Goal: Task Accomplishment & Management: Manage account settings

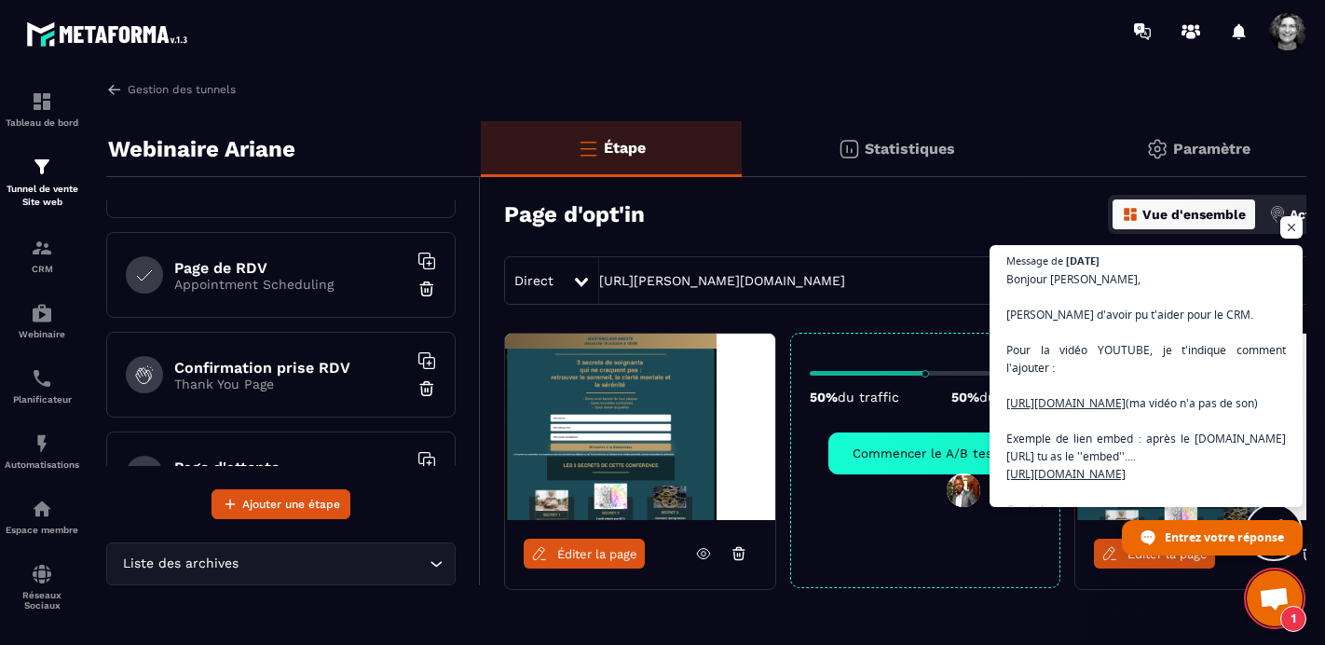
scroll to position [271, 0]
click at [320, 382] on p "Thank You Page" at bounding box center [290, 380] width 233 height 15
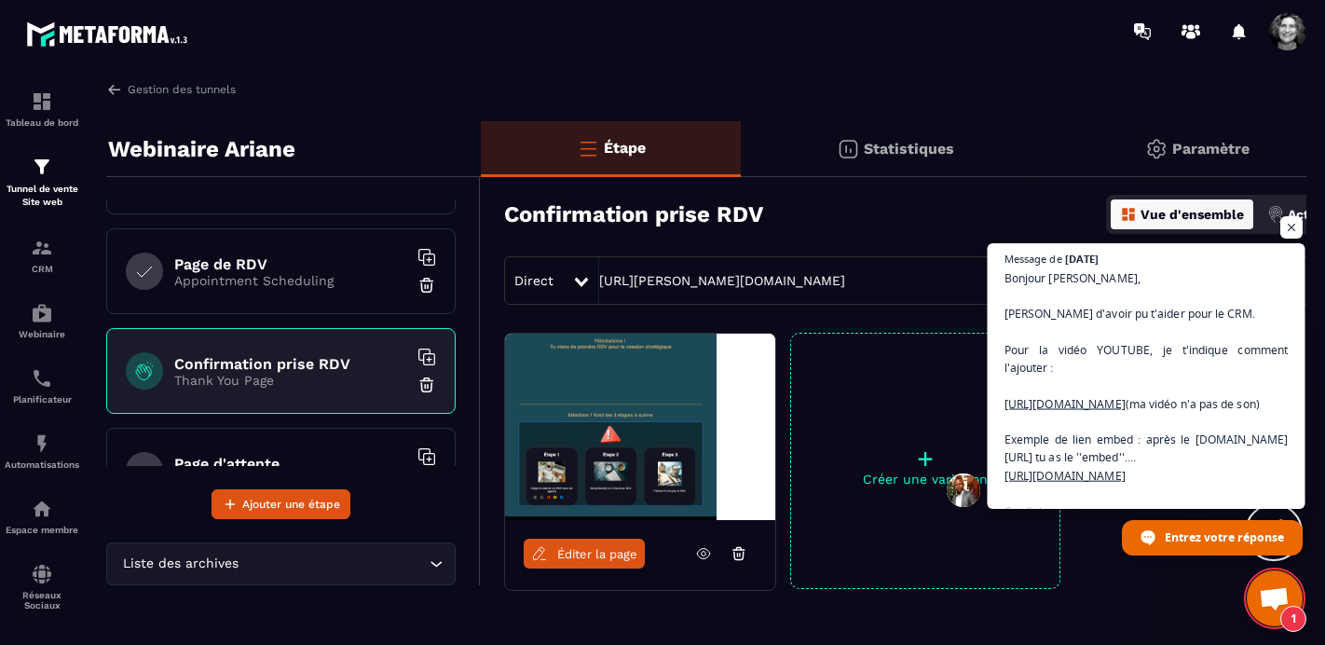
click at [1168, 403] on span "Bonjour [PERSON_NAME], [PERSON_NAME] d'avoir pu t'aider pour le CRM. Pour la vi…" at bounding box center [1146, 402] width 284 height 269
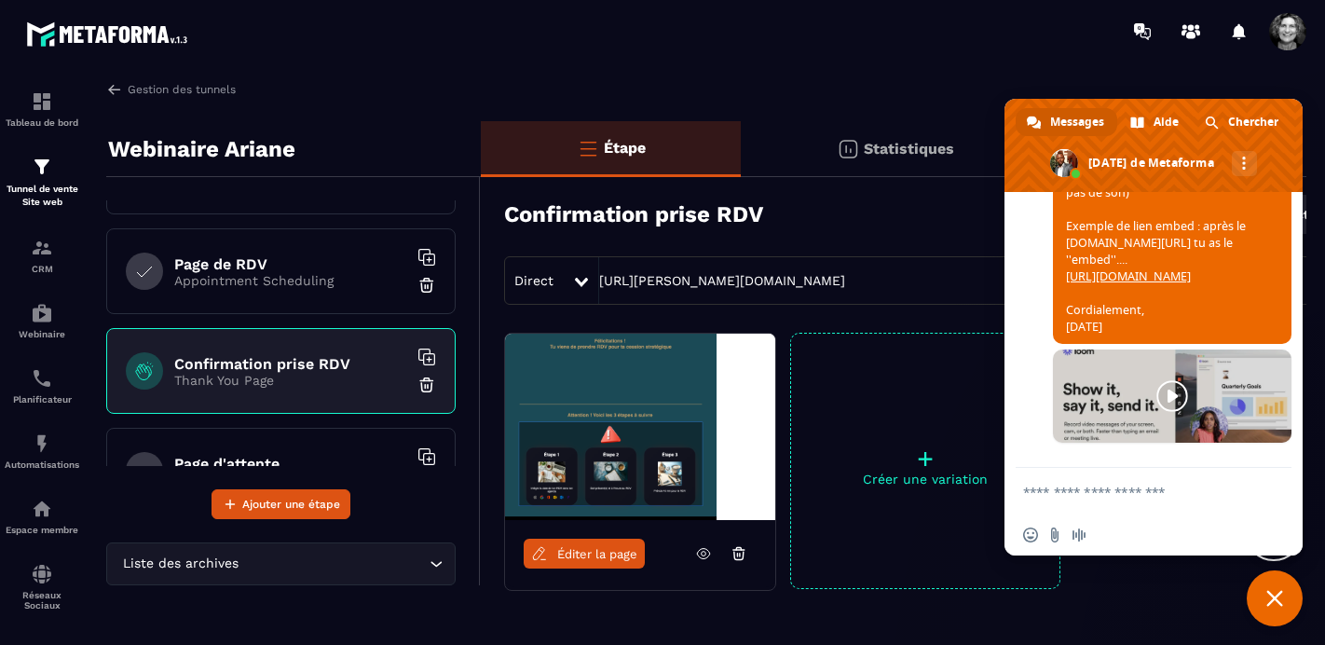
scroll to position [23804, 0]
click at [1155, 267] on span "Bonjour [PERSON_NAME], [PERSON_NAME] d'avoir pu t'aider pour le CRM. Pour la vi…" at bounding box center [1172, 185] width 238 height 318
click at [1136, 184] on link "[URL][DOMAIN_NAME]" at bounding box center [1128, 176] width 125 height 16
click at [1173, 284] on link "[URL][DOMAIN_NAME]" at bounding box center [1128, 276] width 125 height 16
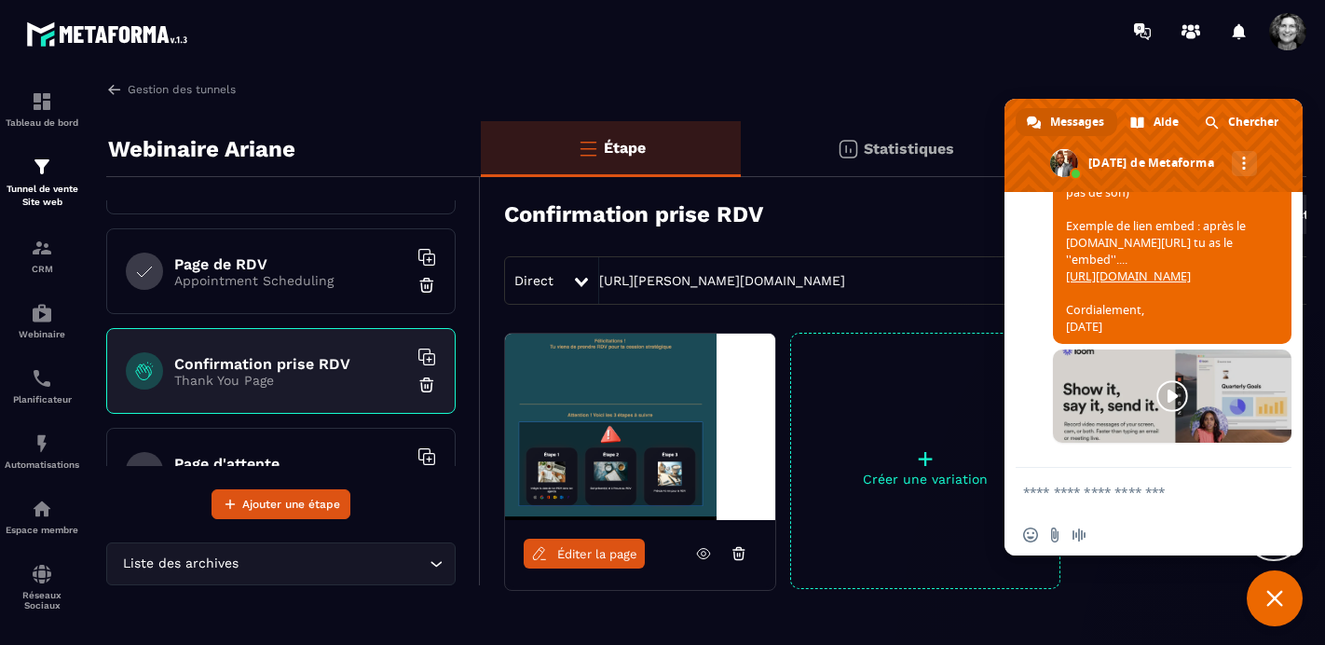
click at [1173, 397] on link at bounding box center [1172, 395] width 238 height 93
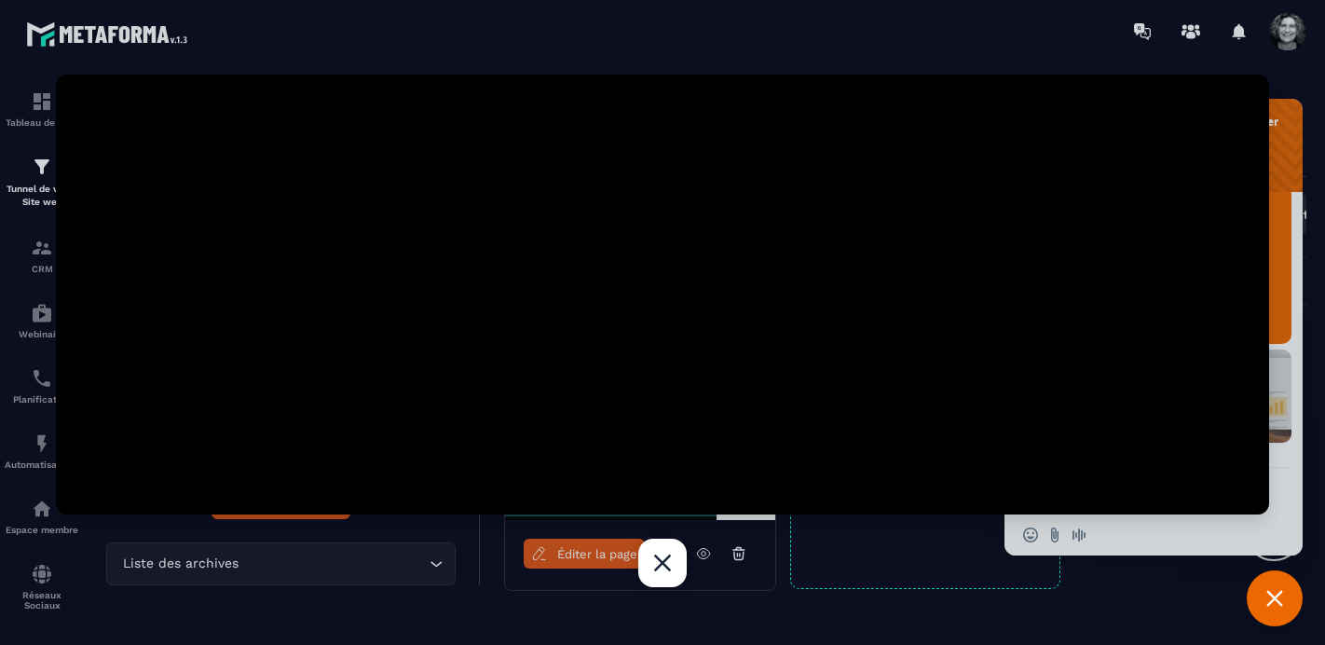
click at [672, 562] on div "Fermer" at bounding box center [662, 562] width 48 height 48
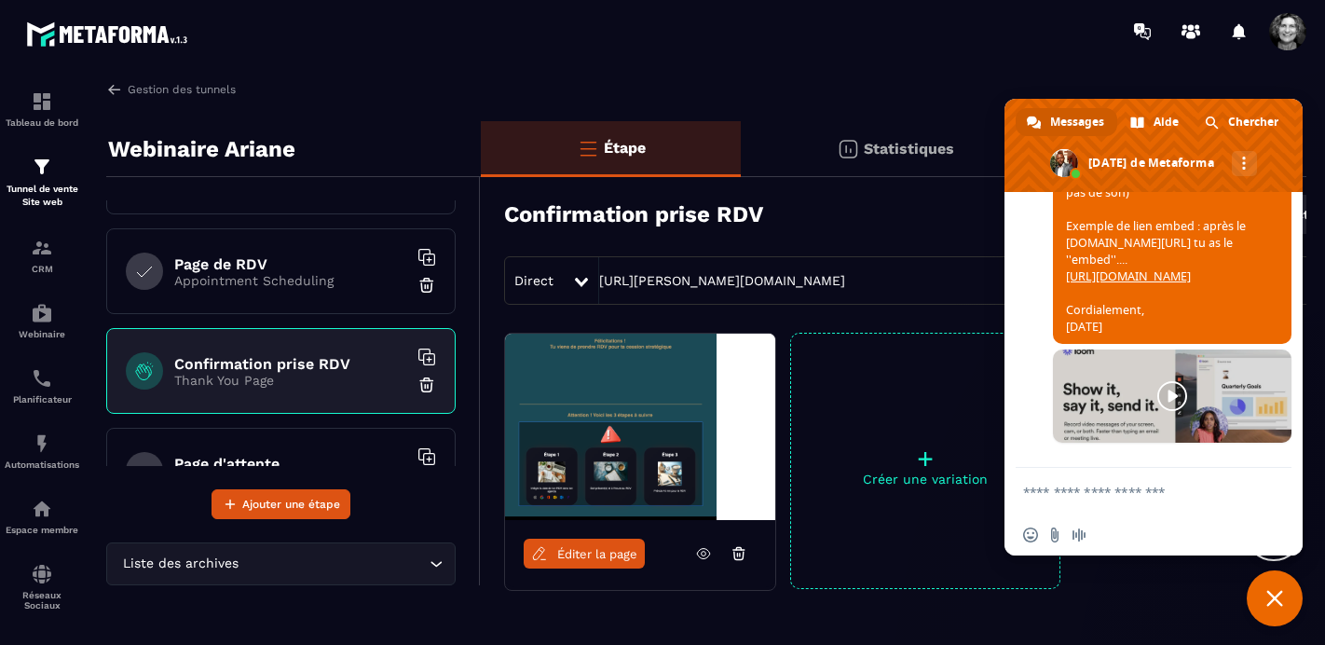
click at [294, 281] on p "Appointment Scheduling" at bounding box center [290, 280] width 233 height 15
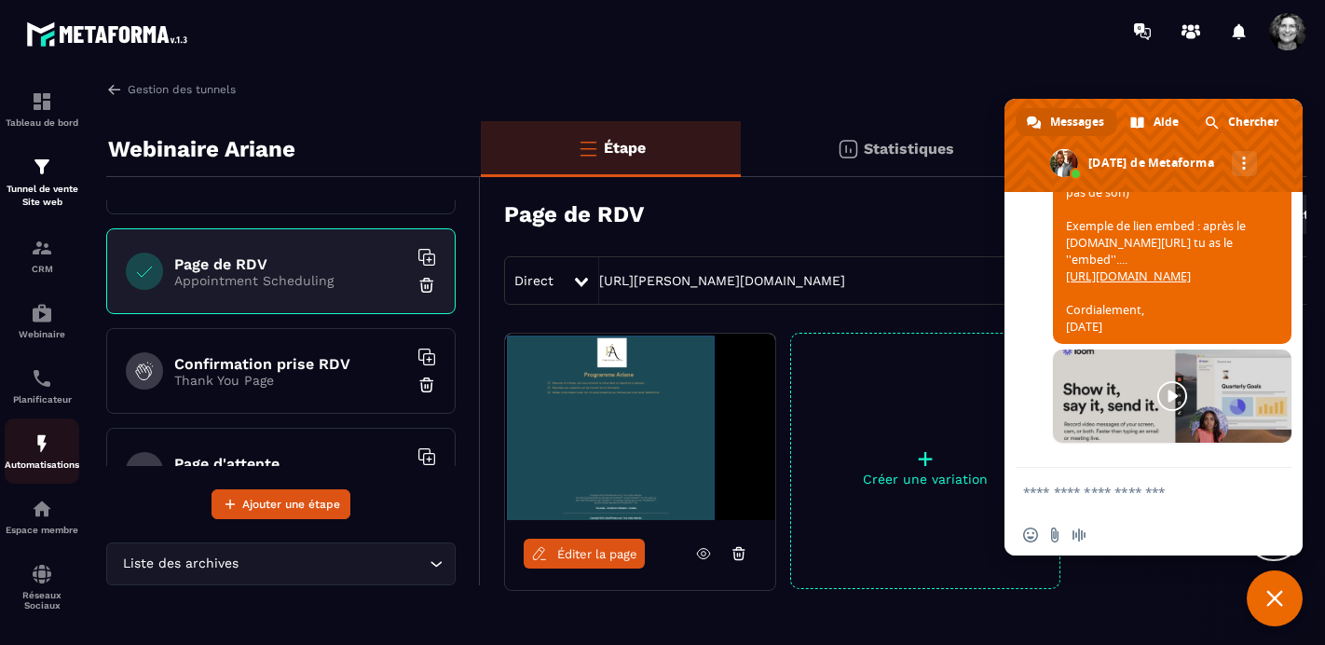
click at [43, 449] on img at bounding box center [42, 443] width 22 height 22
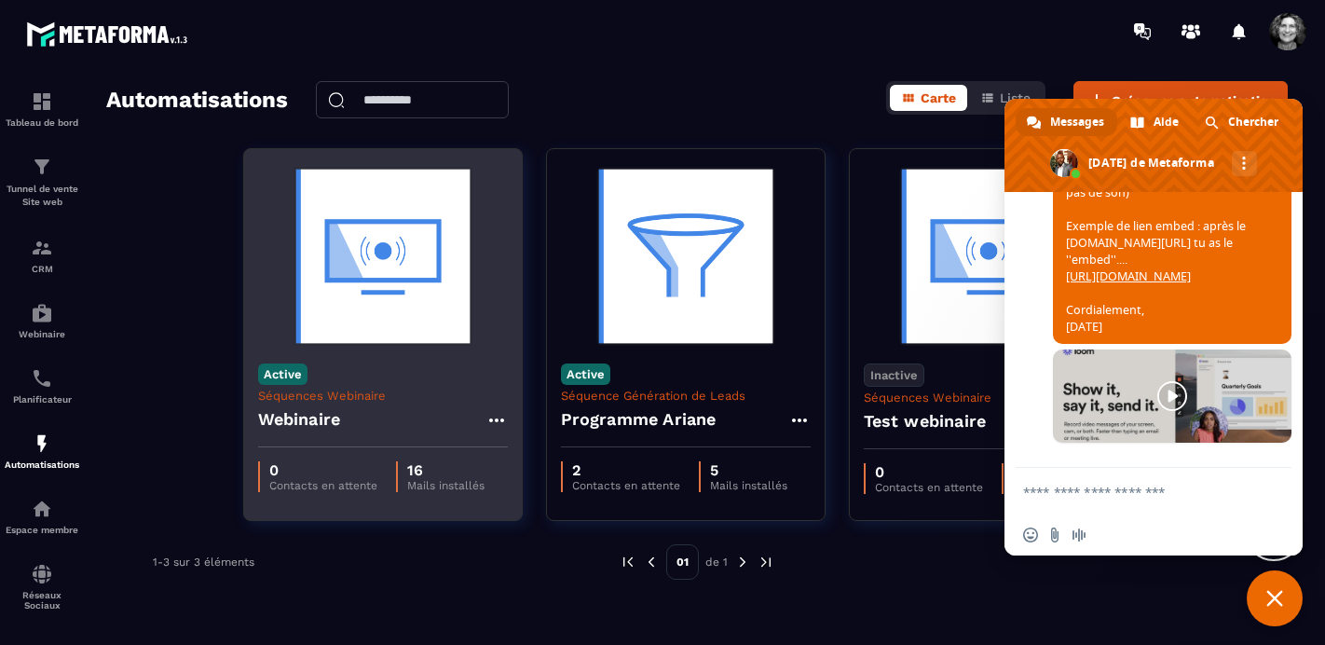
click at [345, 275] on img at bounding box center [383, 256] width 250 height 186
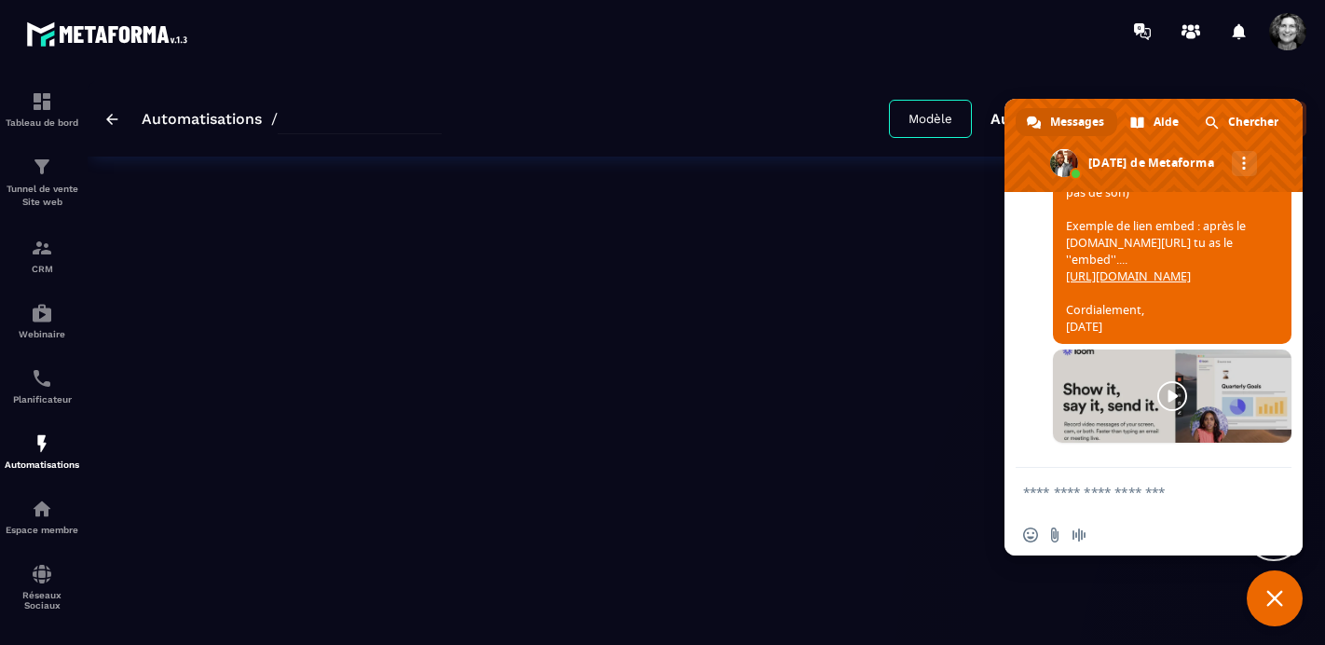
type input "*********"
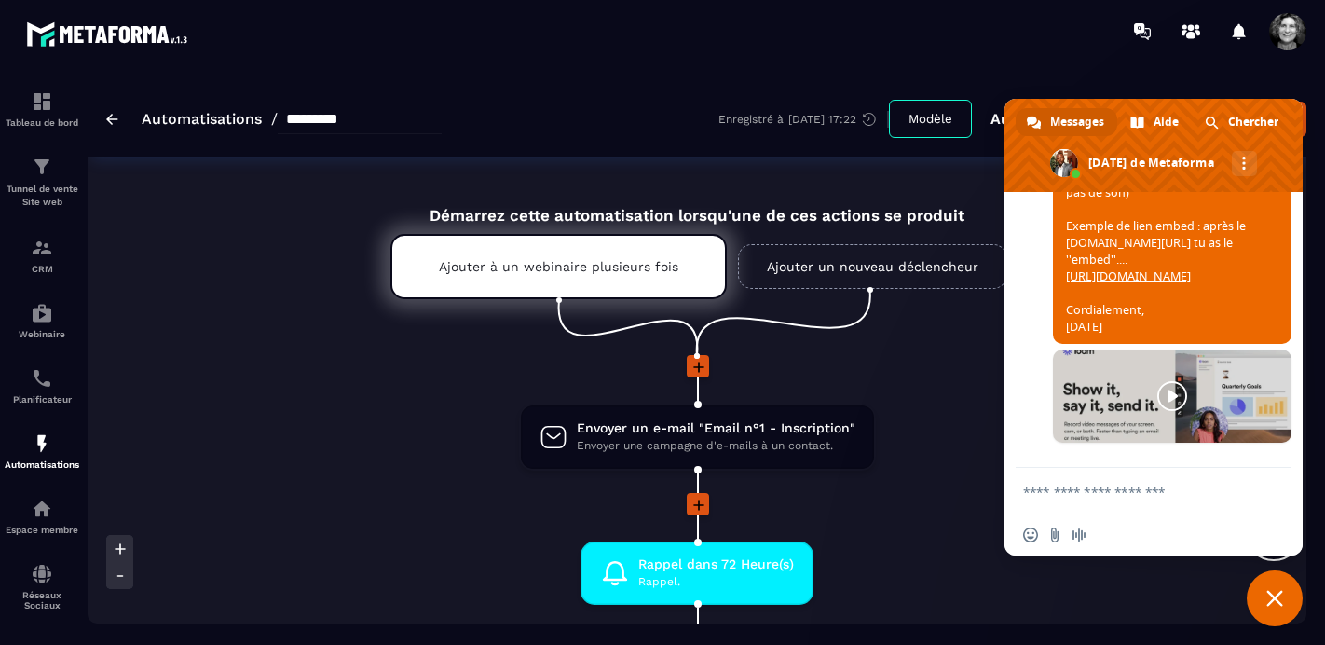
click at [1272, 587] on span "Fermer le chat" at bounding box center [1274, 598] width 56 height 56
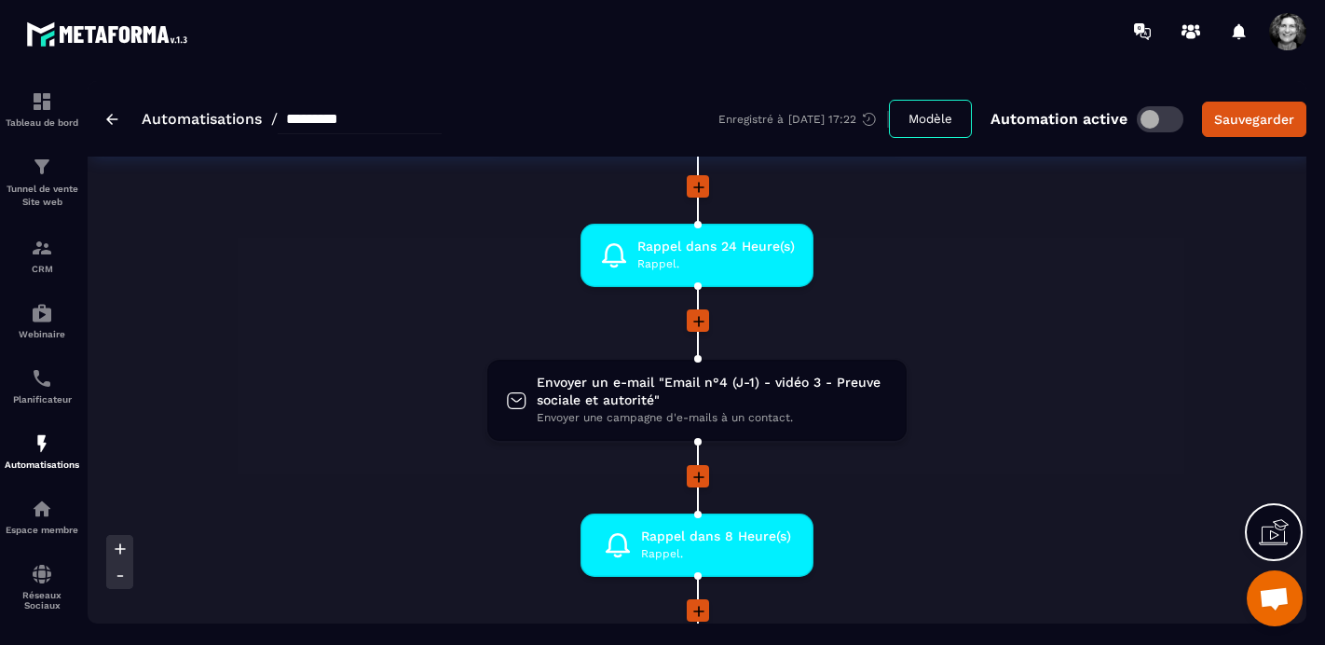
scroll to position [902, 0]
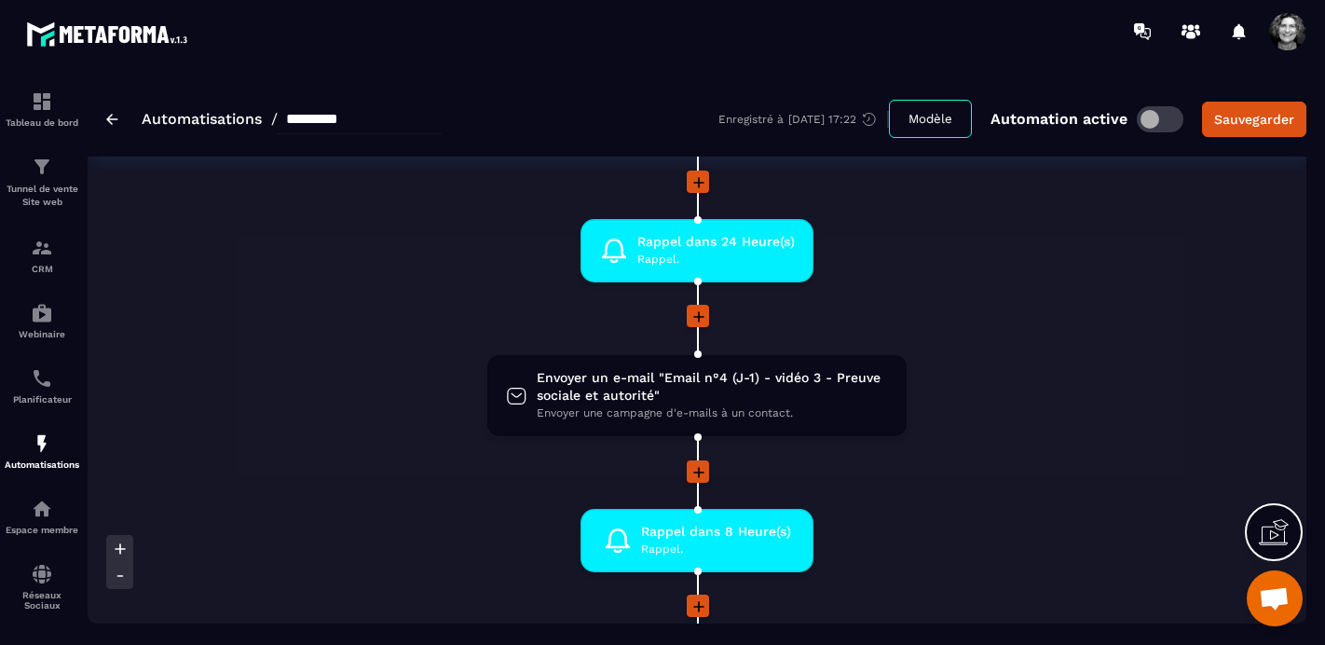
click at [747, 392] on span "Envoyer un e-mail "Email n°4 (J-1) - vidéo 3 - Preuve sociale et autorité"" at bounding box center [712, 386] width 351 height 35
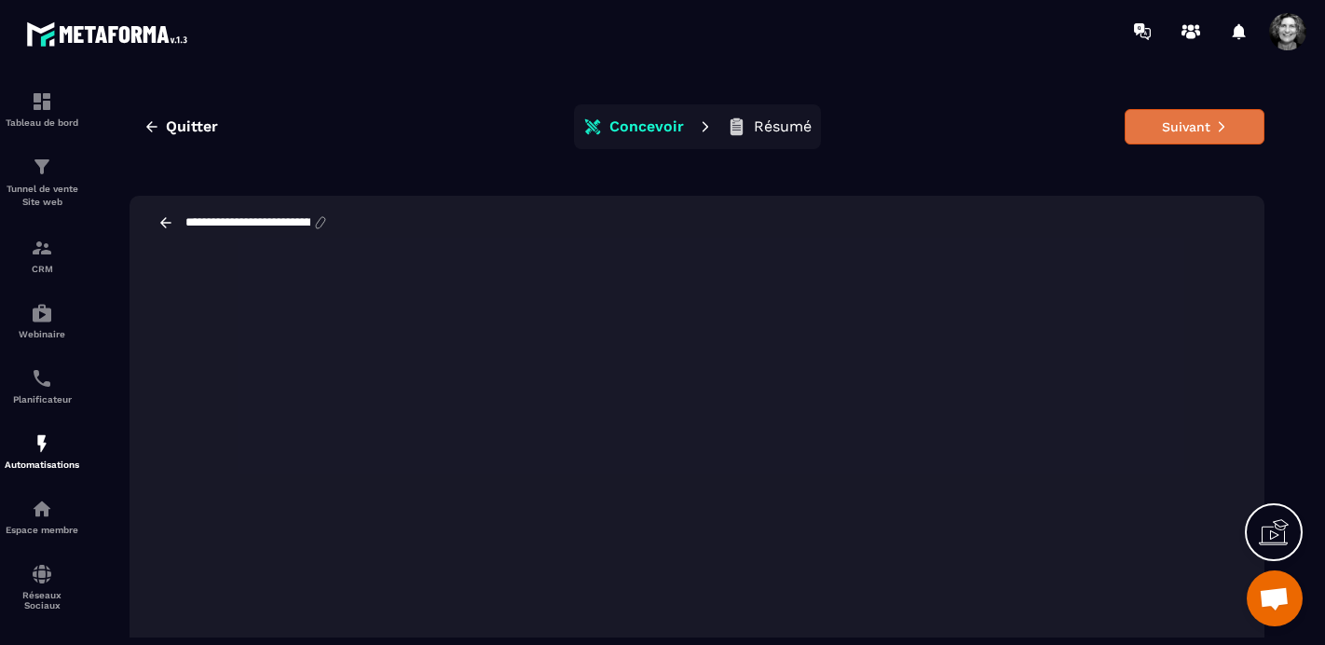
click at [1181, 124] on button "Suivant" at bounding box center [1194, 126] width 140 height 35
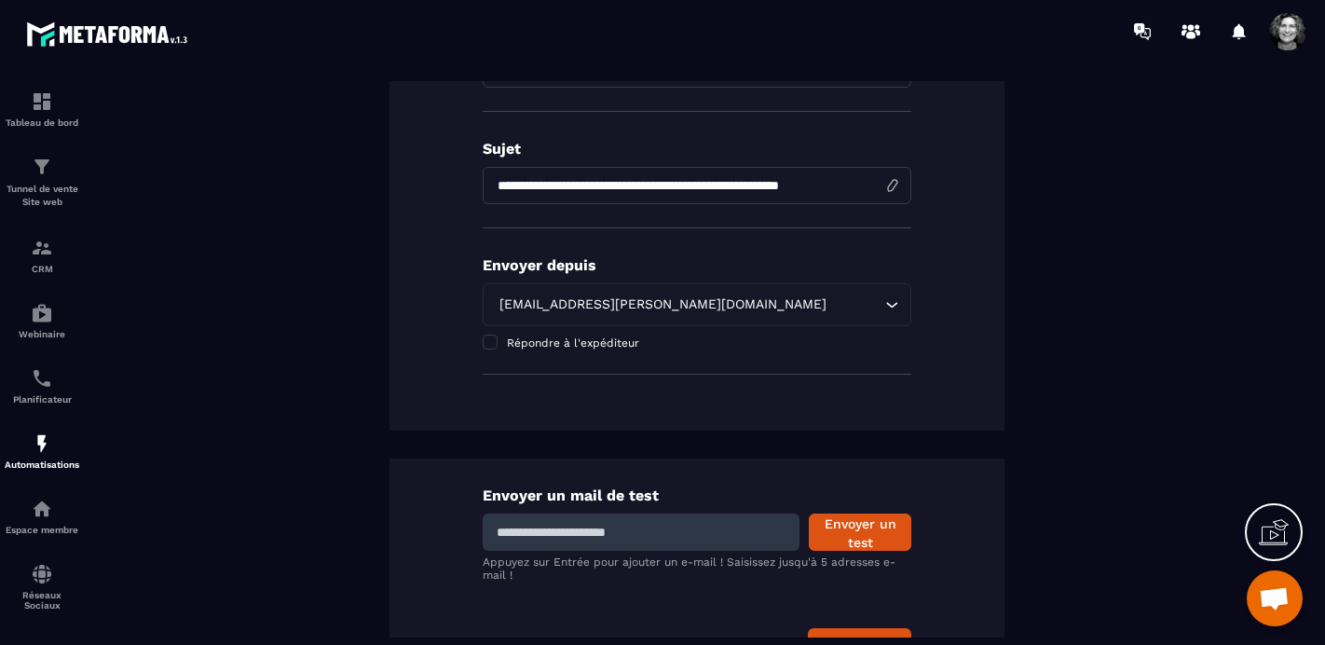
scroll to position [383, 0]
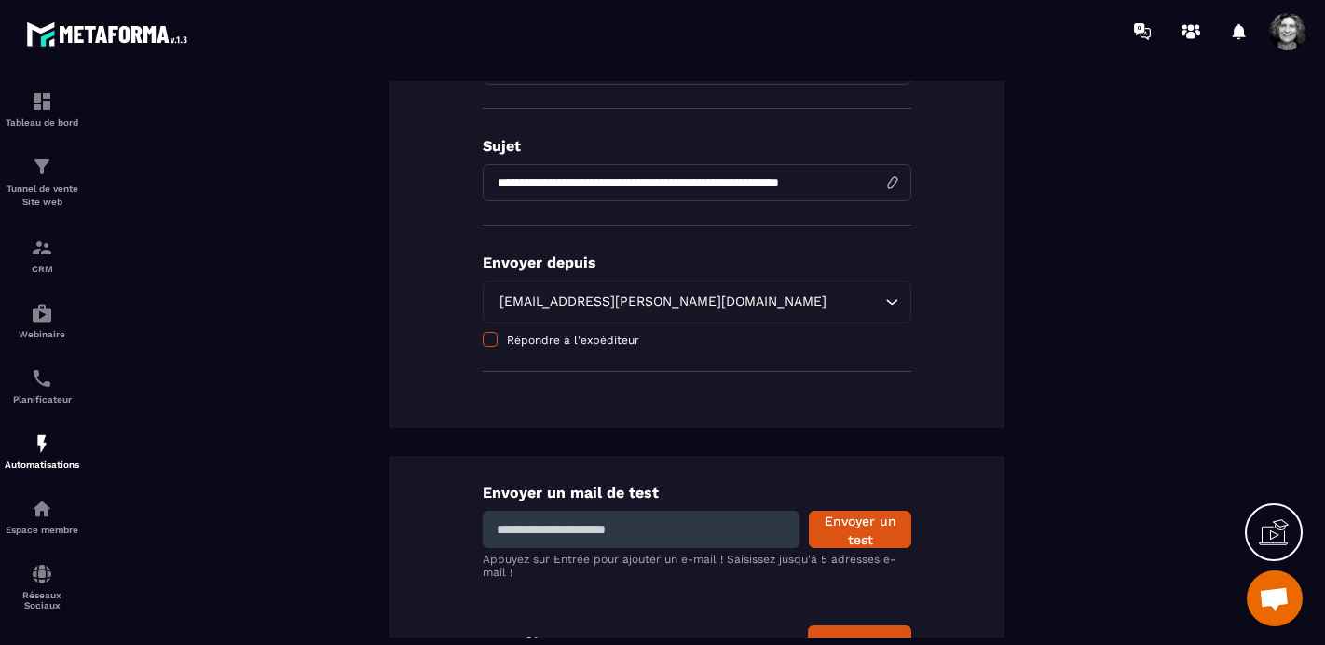
click at [486, 343] on span at bounding box center [490, 339] width 15 height 15
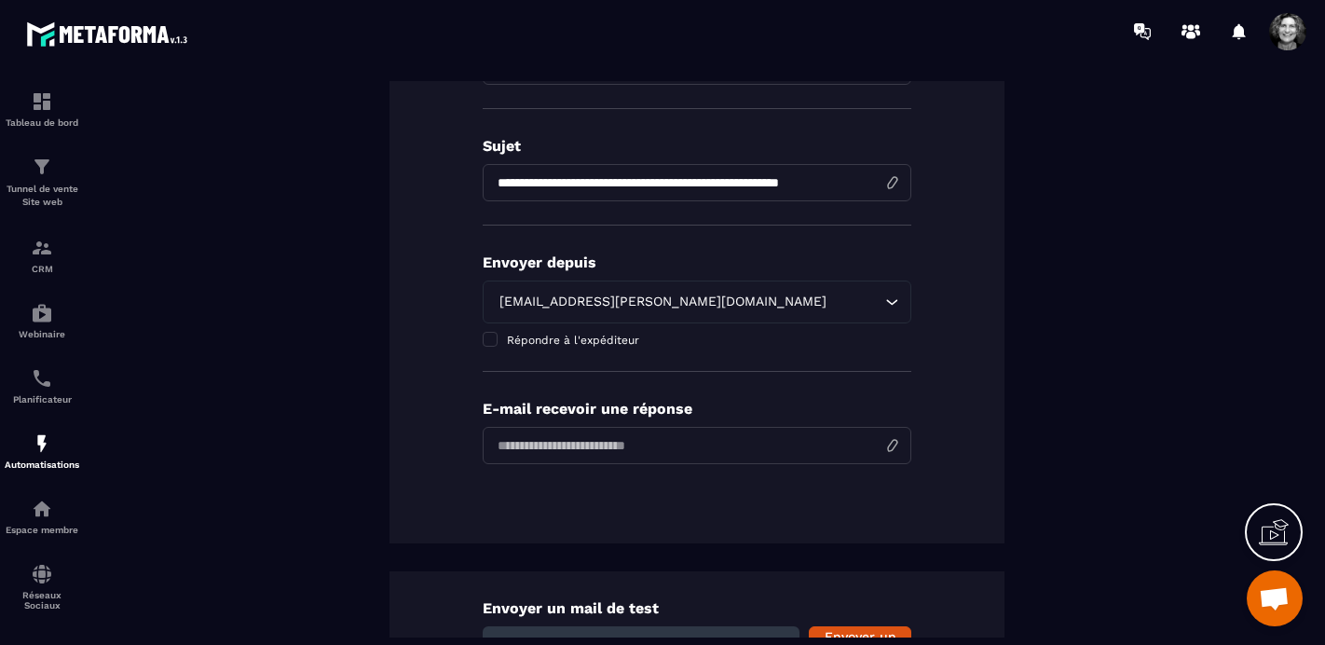
click at [605, 443] on input "email" at bounding box center [697, 445] width 428 height 37
type input "**********"
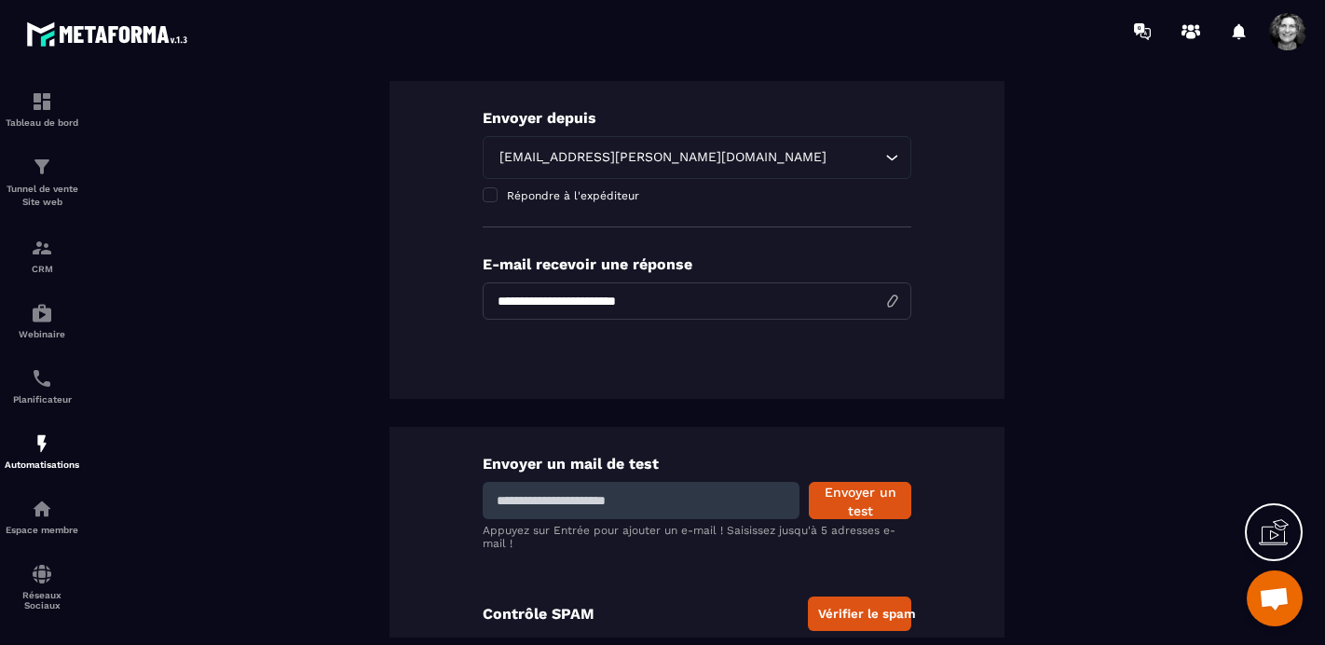
scroll to position [567, 0]
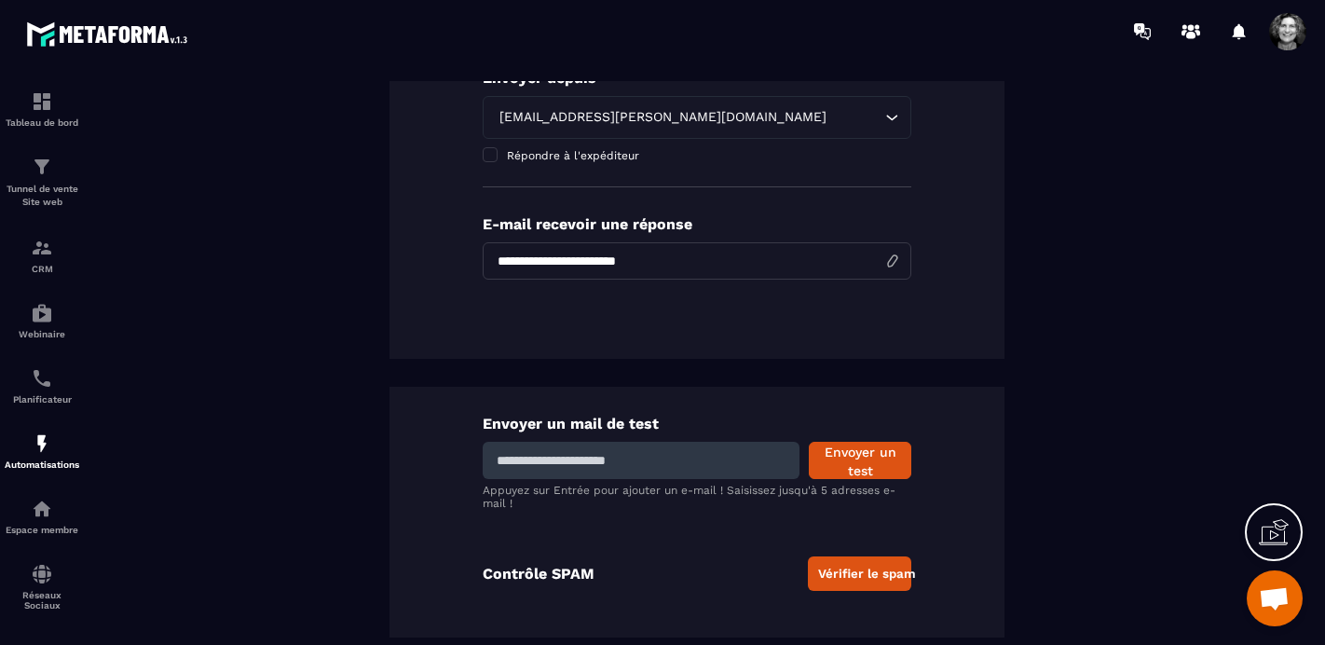
click at [600, 470] on input at bounding box center [641, 460] width 317 height 37
type input "**********"
click at [862, 456] on button "Envoyer un test" at bounding box center [860, 460] width 102 height 37
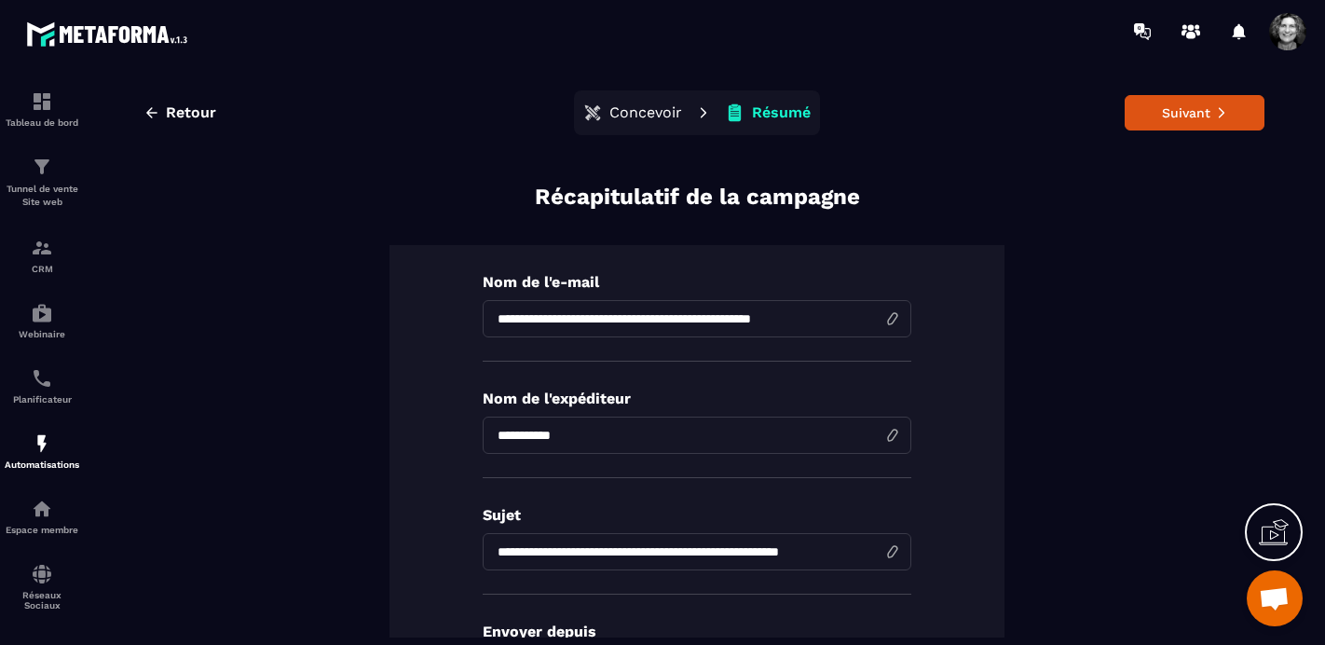
scroll to position [0, 0]
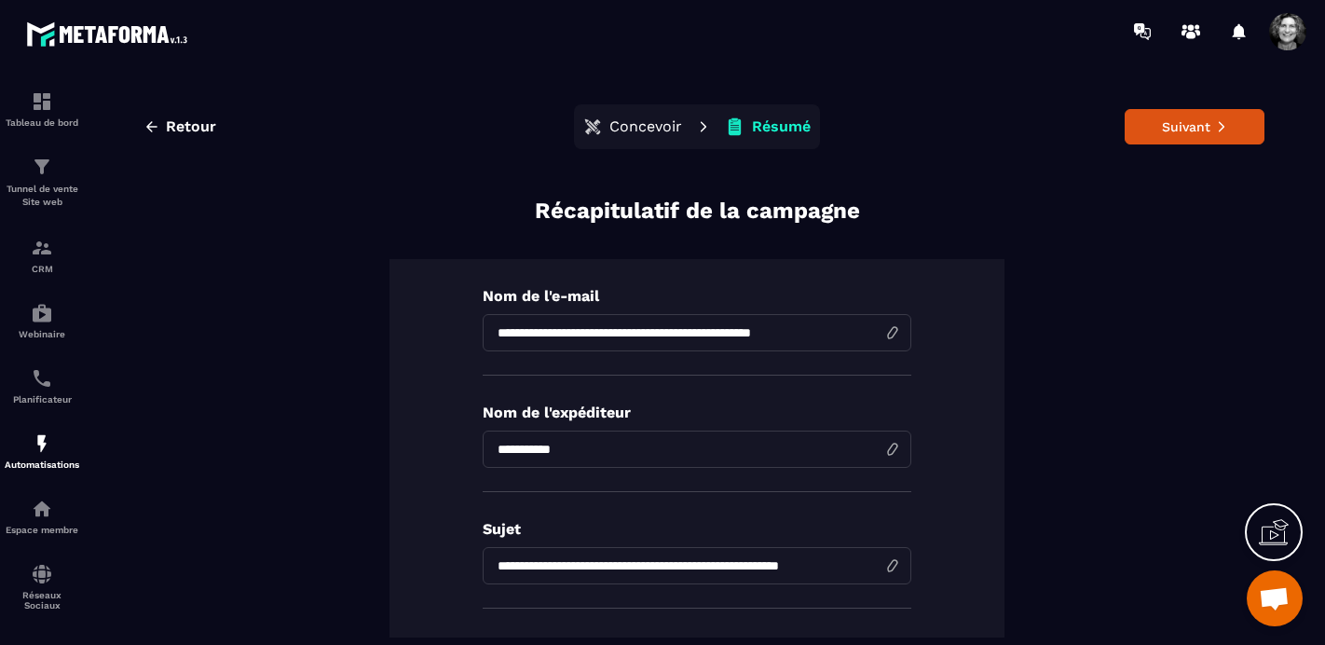
click at [658, 126] on p "Concevoir" at bounding box center [645, 126] width 73 height 19
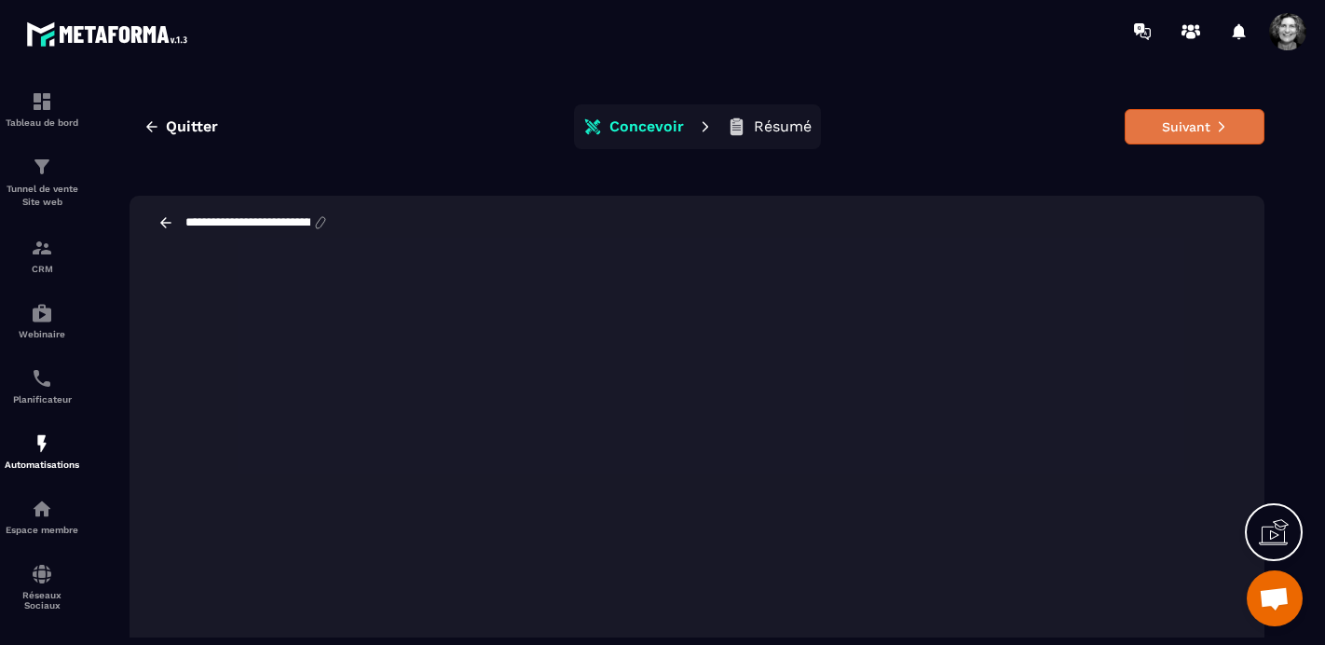
click at [1193, 124] on button "Suivant" at bounding box center [1194, 126] width 140 height 35
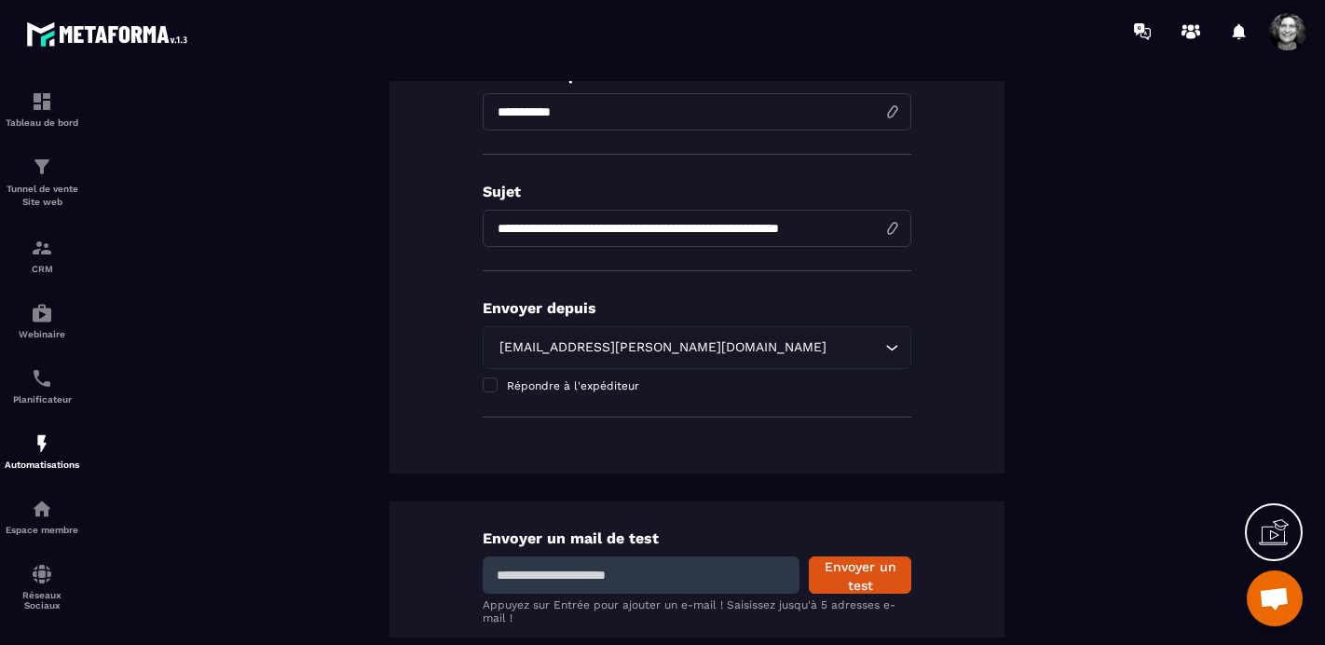
scroll to position [340, 0]
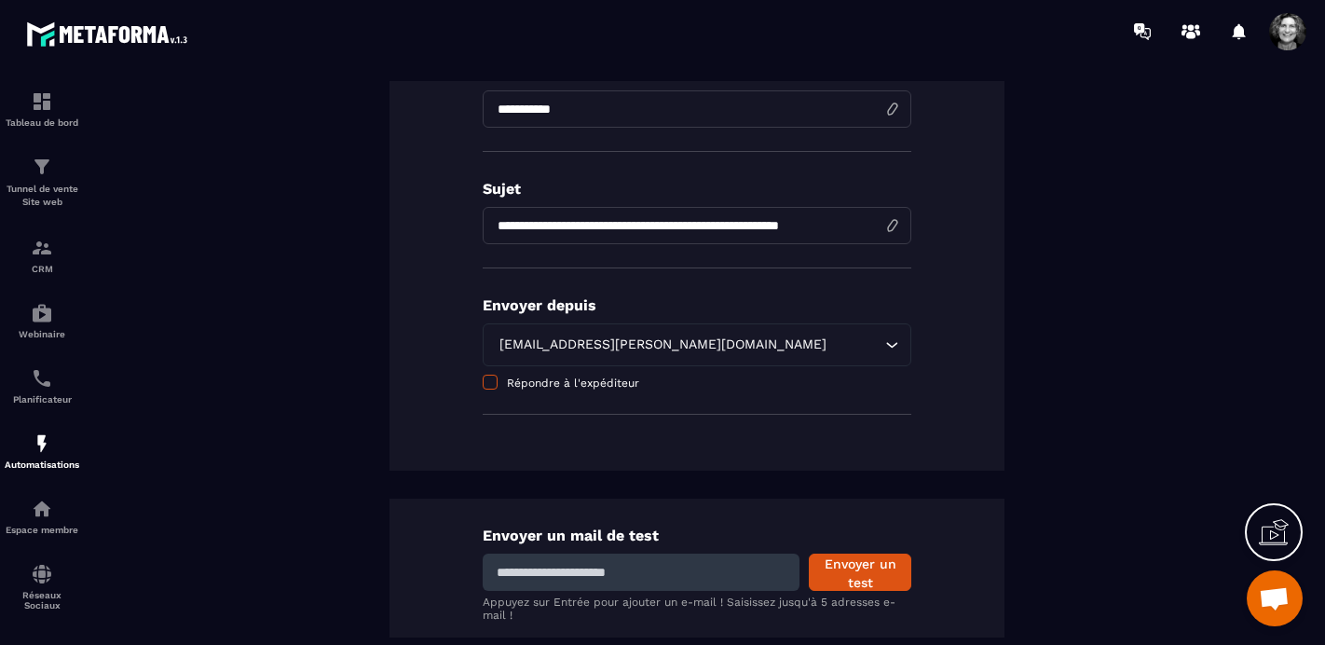
click at [491, 384] on span at bounding box center [490, 381] width 15 height 15
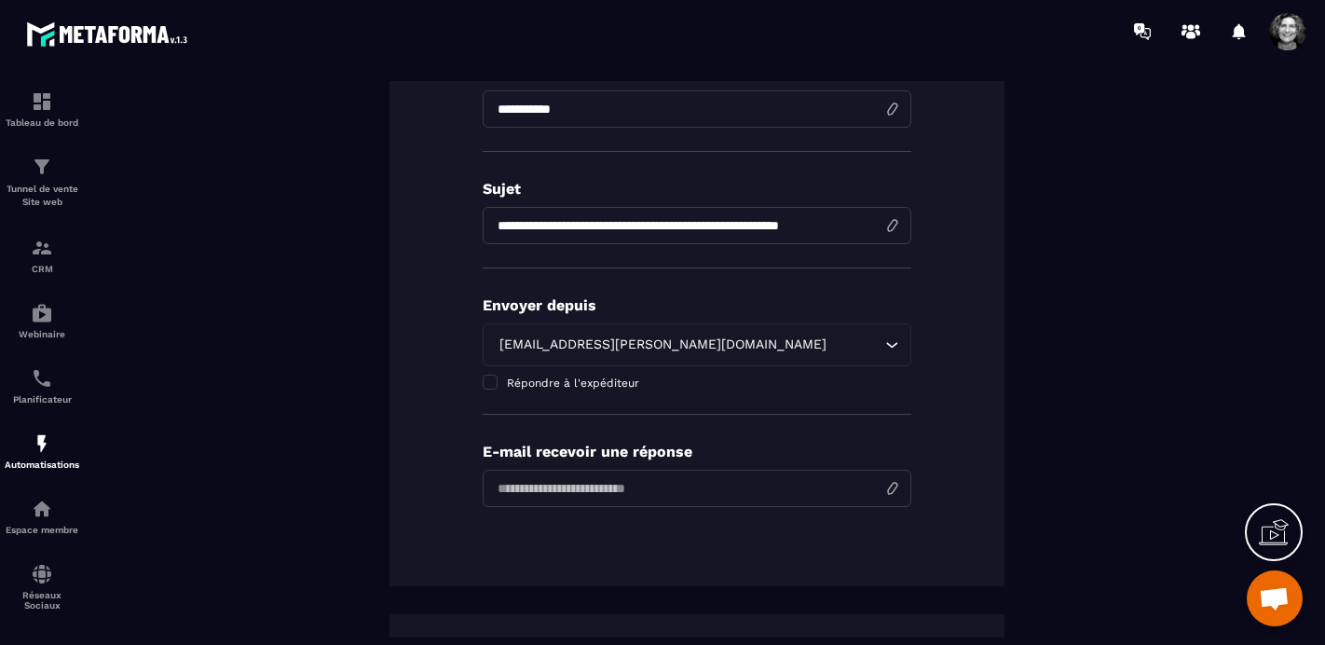
click at [604, 501] on input "email" at bounding box center [697, 487] width 428 height 37
type input "**********"
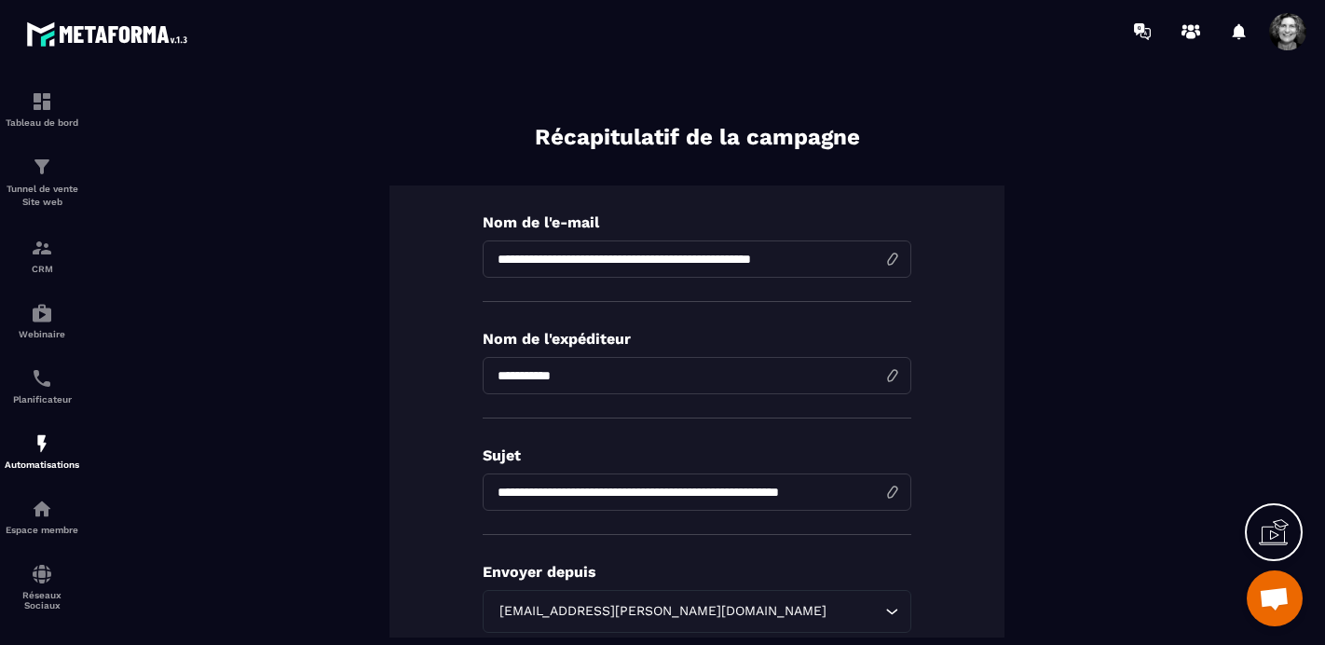
scroll to position [0, 0]
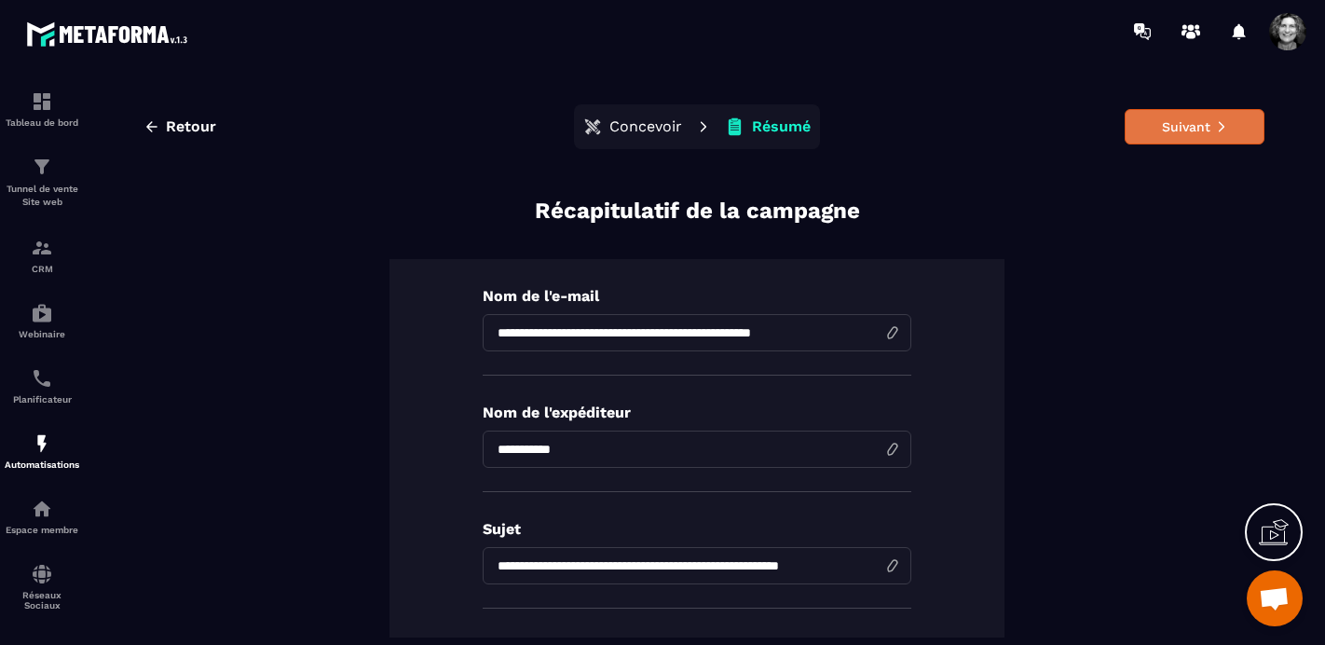
click at [1209, 129] on button "Suivant" at bounding box center [1194, 126] width 140 height 35
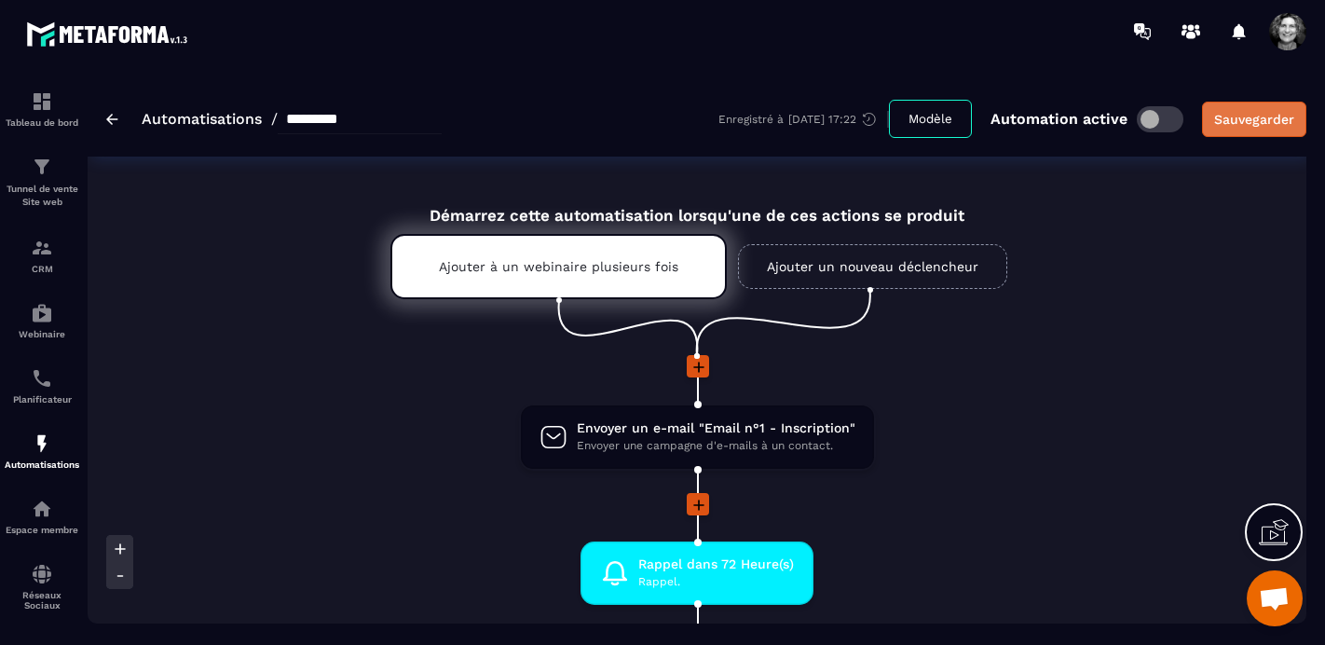
click at [1272, 121] on div "Sauvegarder" at bounding box center [1254, 119] width 80 height 19
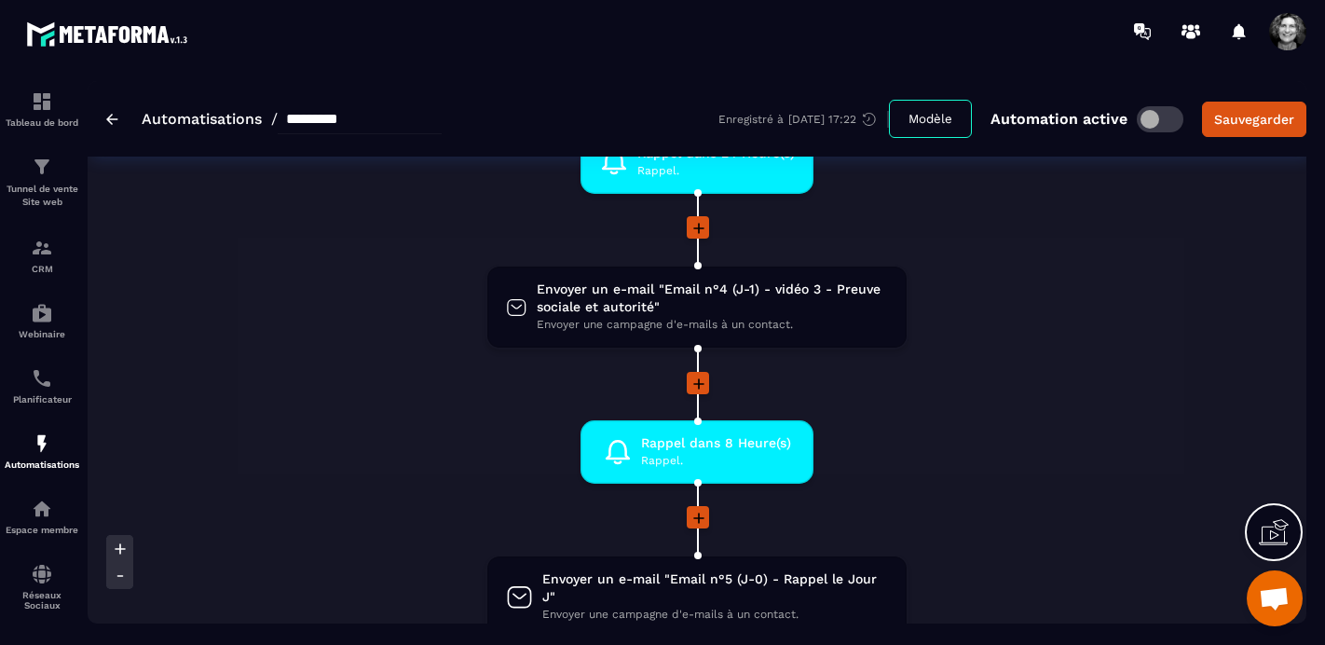
scroll to position [917, 0]
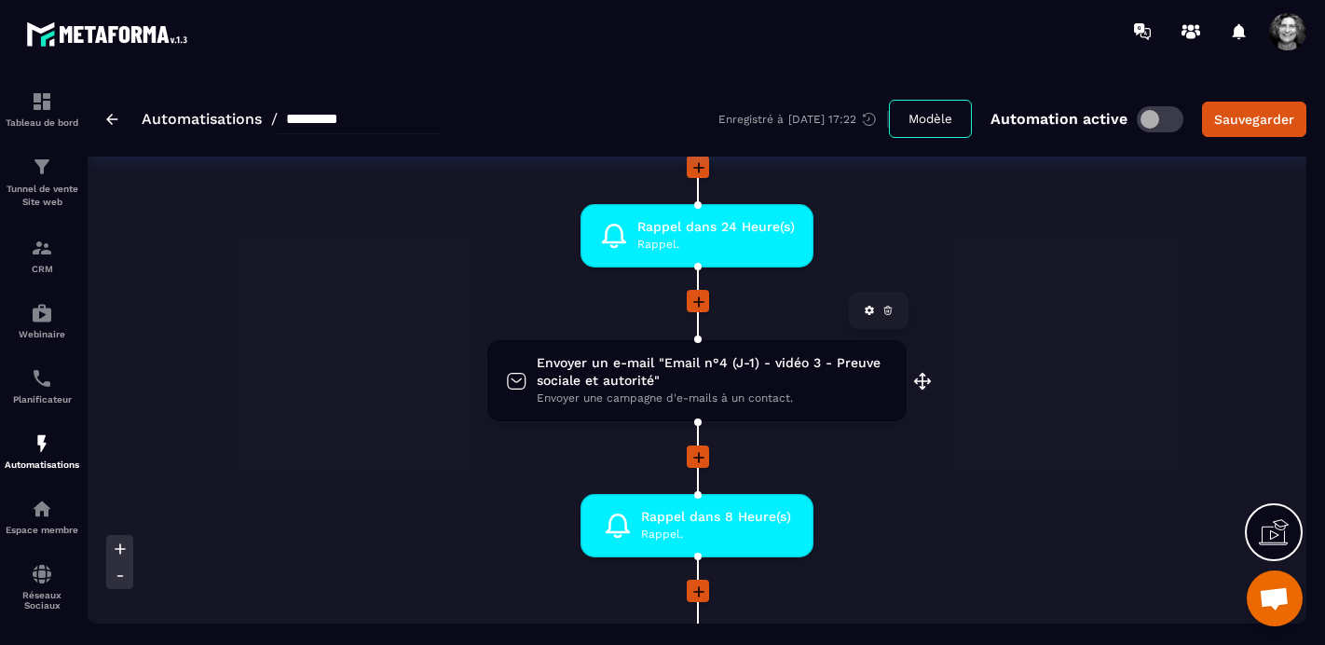
click at [645, 382] on span "Envoyer un e-mail "Email n°4 (J-1) - vidéo 3 - Preuve sociale et autorité"" at bounding box center [712, 371] width 351 height 35
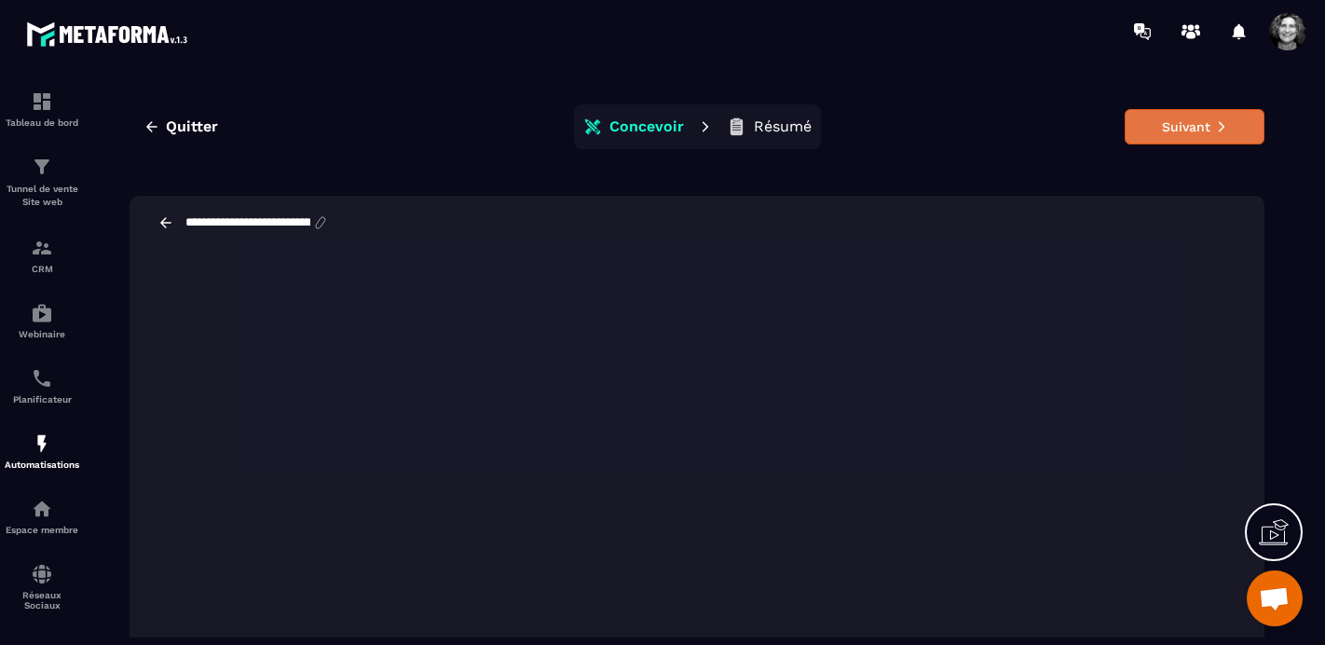
click at [1201, 130] on button "Suivant" at bounding box center [1194, 126] width 140 height 35
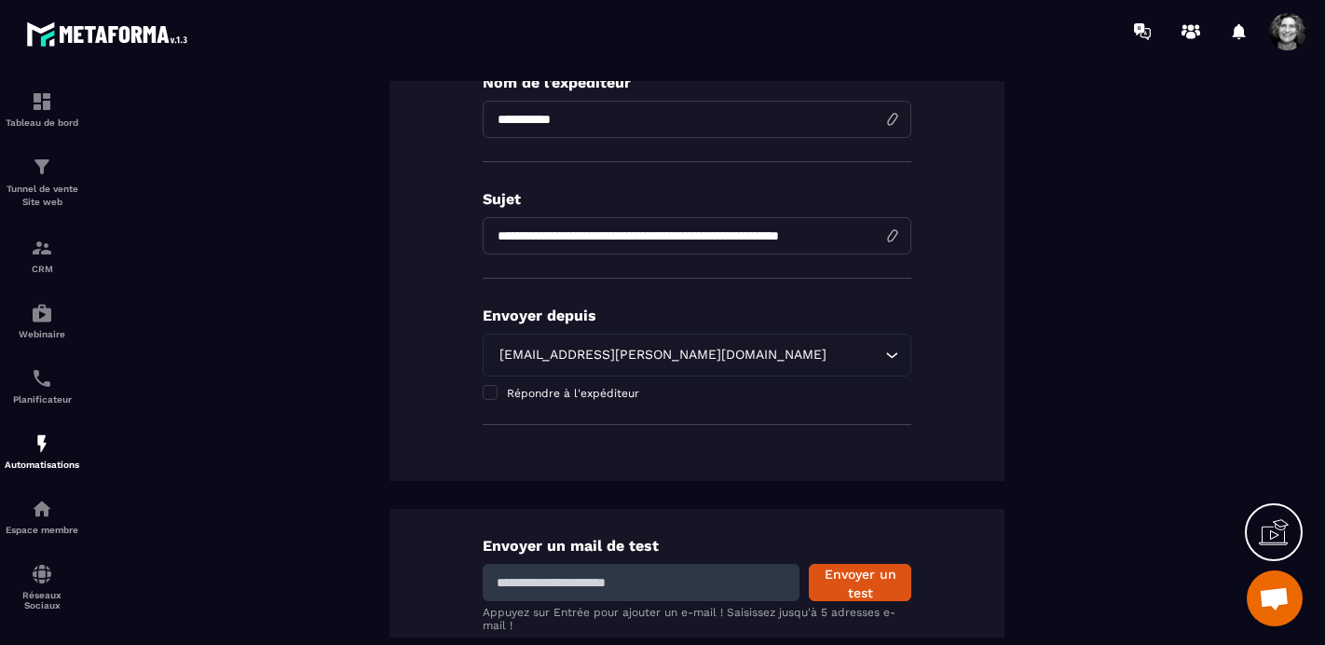
scroll to position [339, 0]
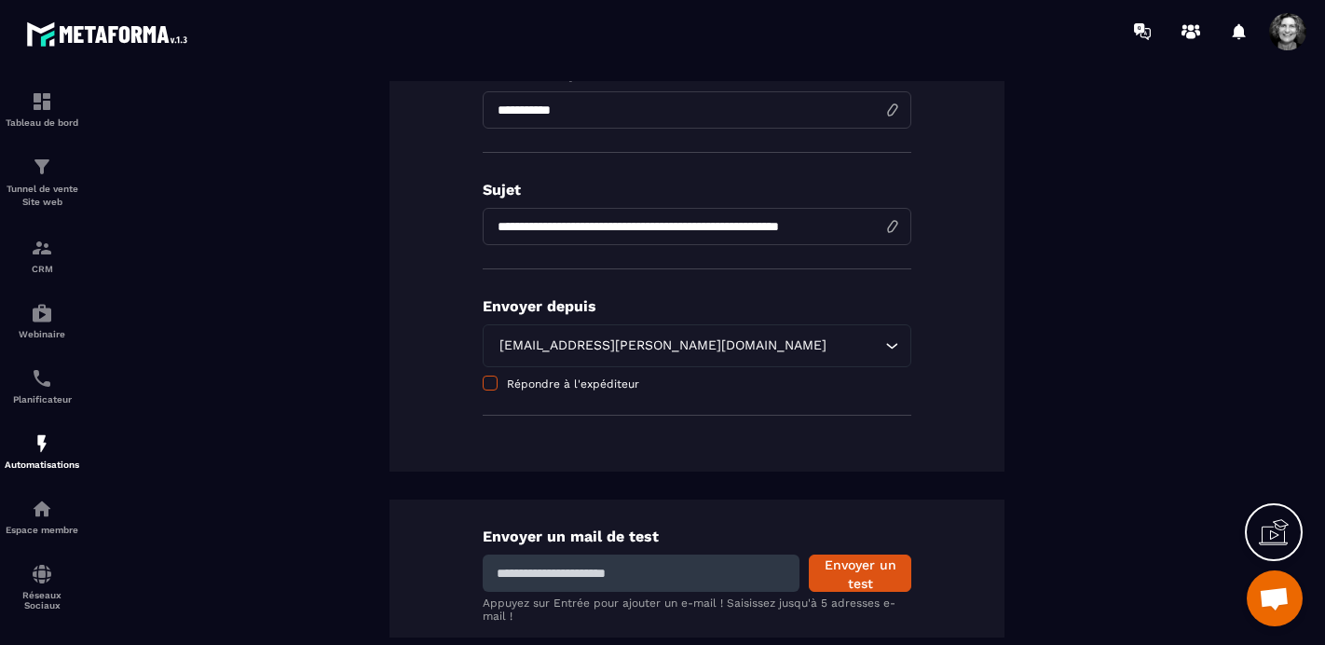
click at [492, 383] on span at bounding box center [490, 382] width 15 height 15
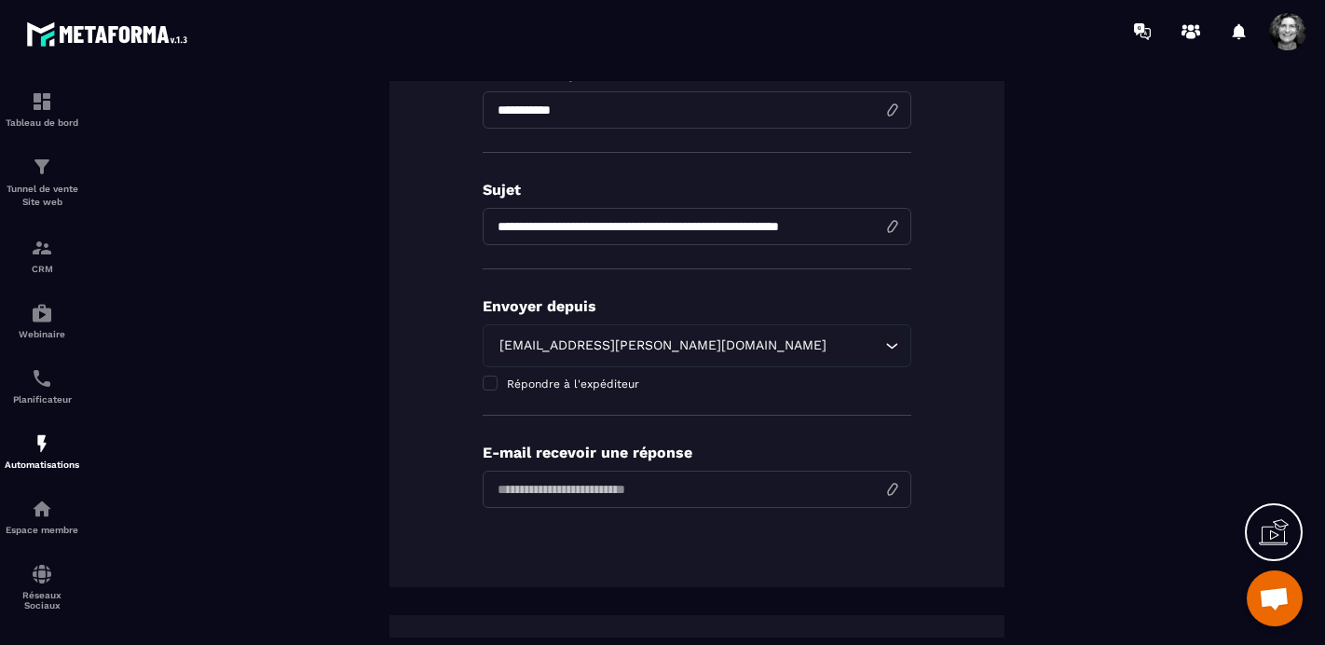
click at [579, 493] on input "email" at bounding box center [697, 488] width 428 height 37
type input "**********"
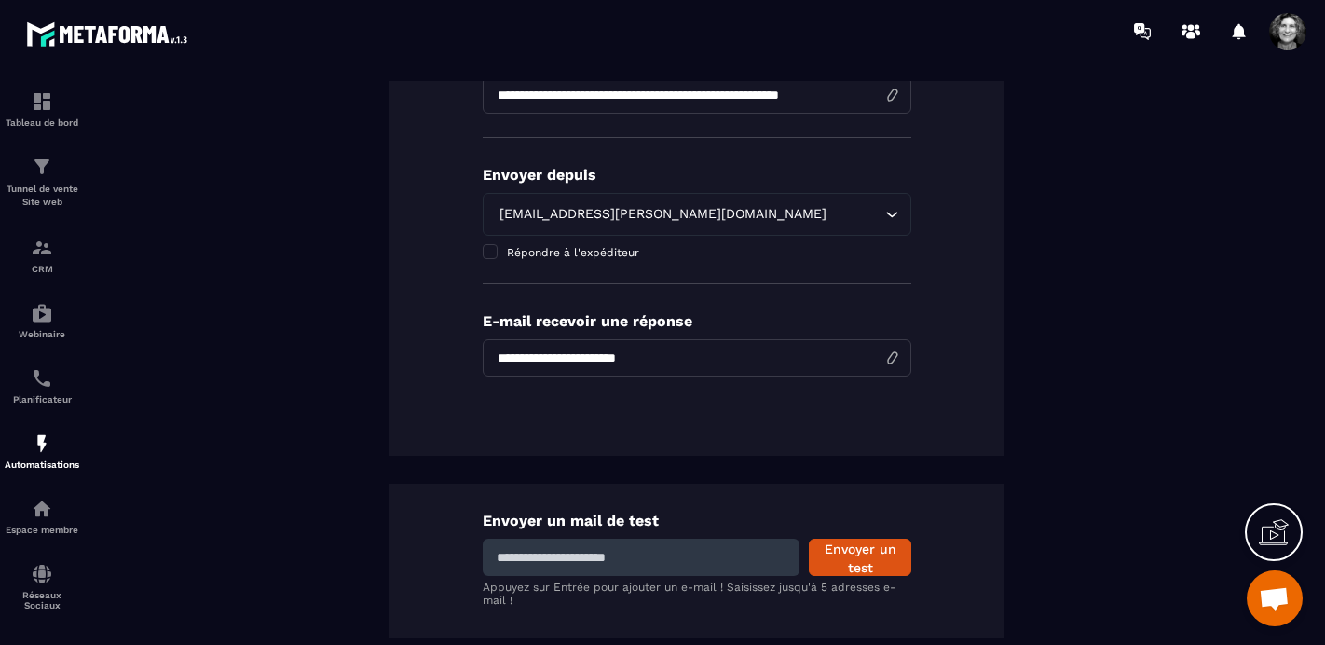
scroll to position [567, 0]
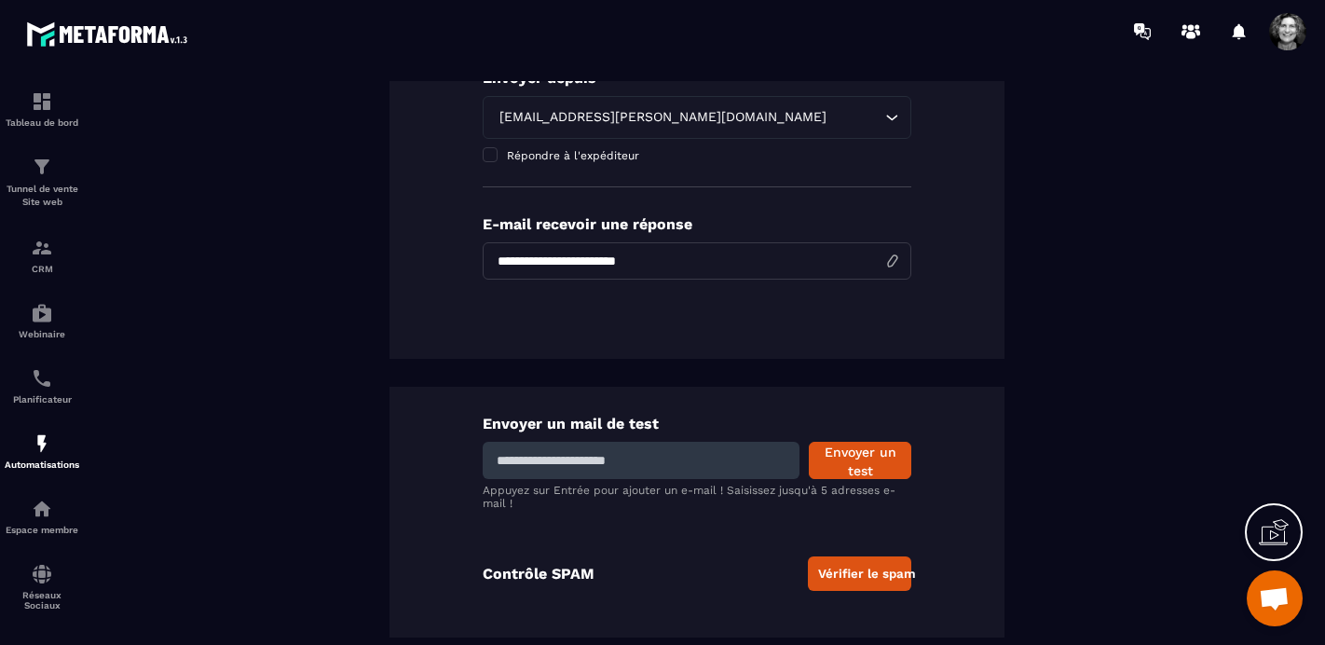
click at [700, 456] on input at bounding box center [641, 460] width 317 height 37
type input "**********"
click at [862, 458] on button "Envoyer un test" at bounding box center [860, 460] width 102 height 37
click at [670, 463] on input at bounding box center [641, 460] width 317 height 37
type input "**********"
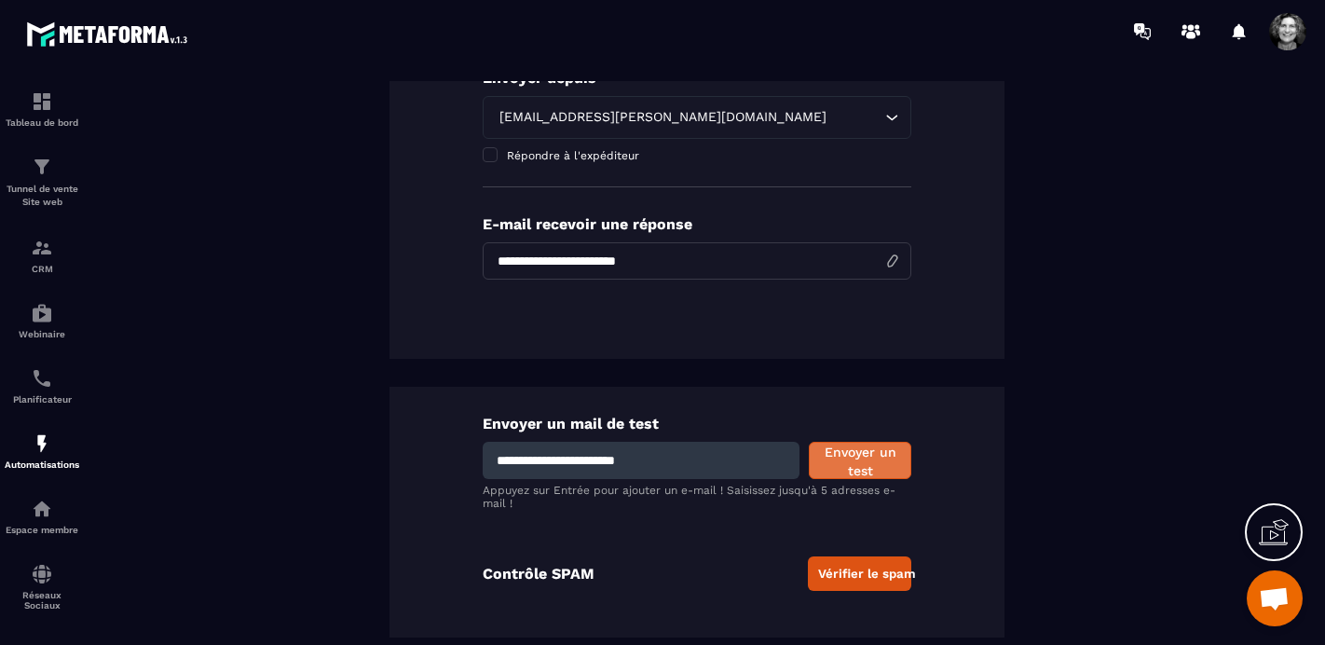
click at [872, 469] on button "Envoyer un test" at bounding box center [860, 460] width 102 height 37
click at [565, 466] on input at bounding box center [641, 460] width 317 height 37
click at [1014, 361] on div "**********" at bounding box center [696, 132] width 1135 height 1009
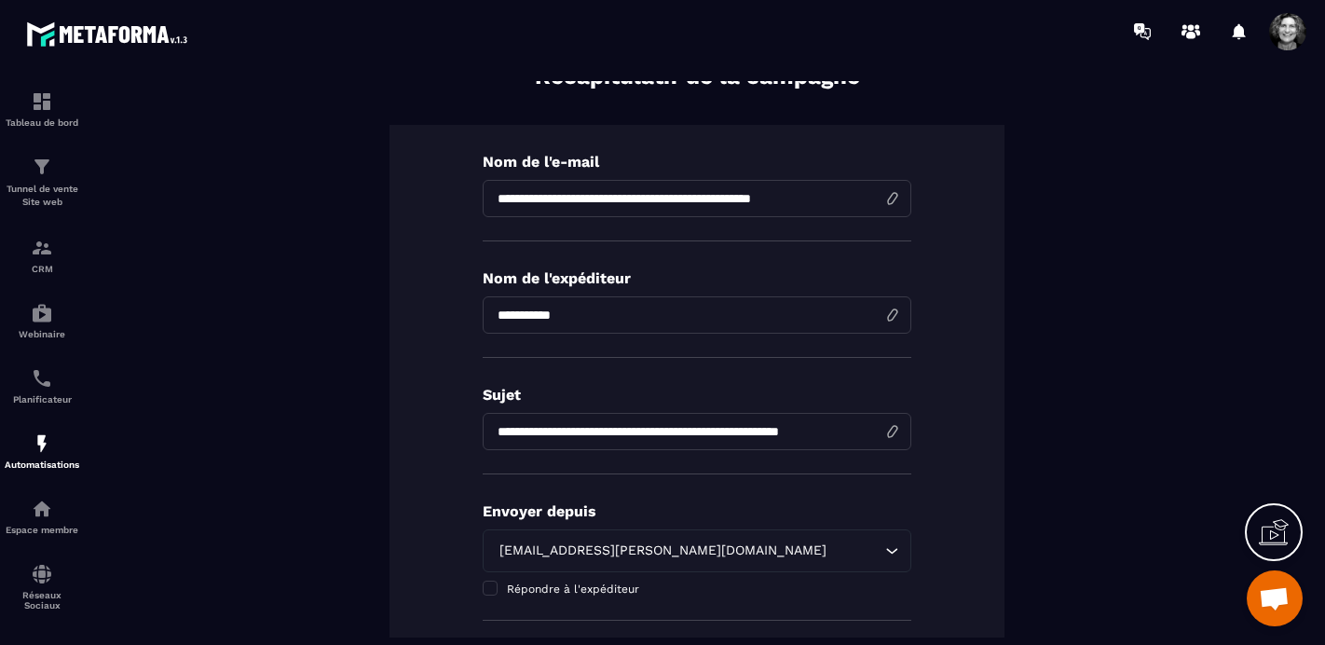
scroll to position [0, 0]
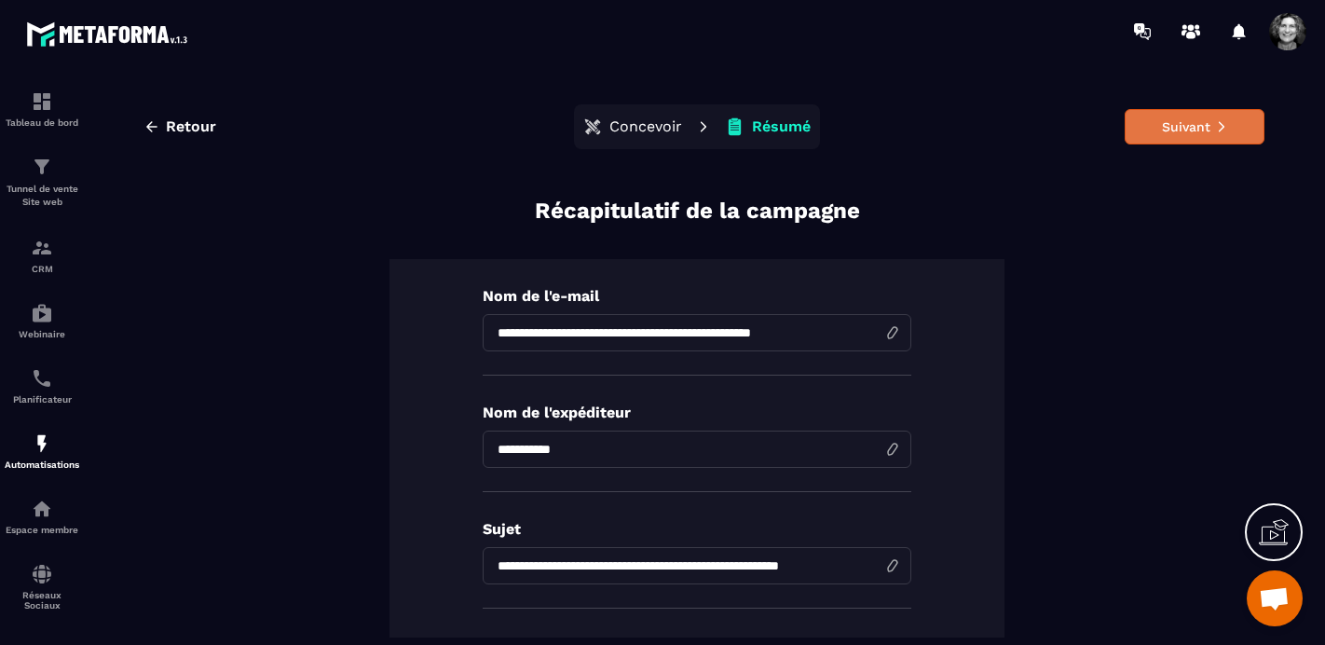
click at [1184, 124] on button "Suivant" at bounding box center [1194, 126] width 140 height 35
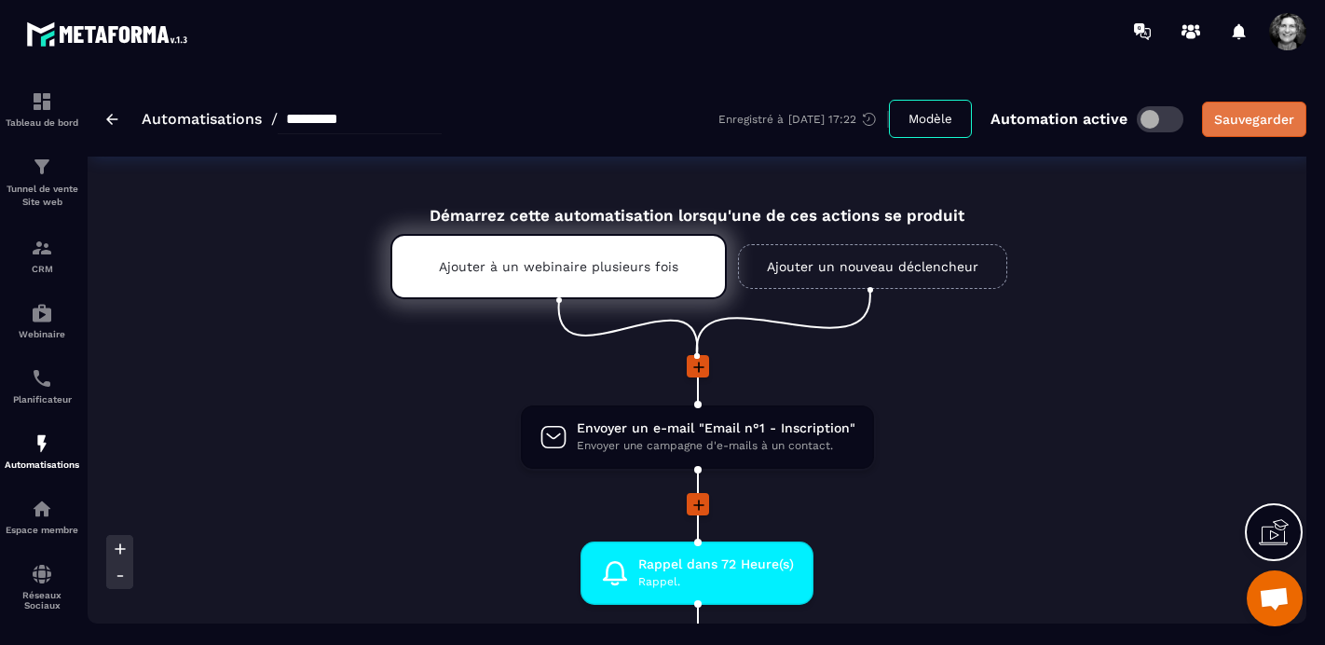
click at [1253, 123] on div "Sauvegarder" at bounding box center [1254, 119] width 80 height 19
